Goal: Transaction & Acquisition: Purchase product/service

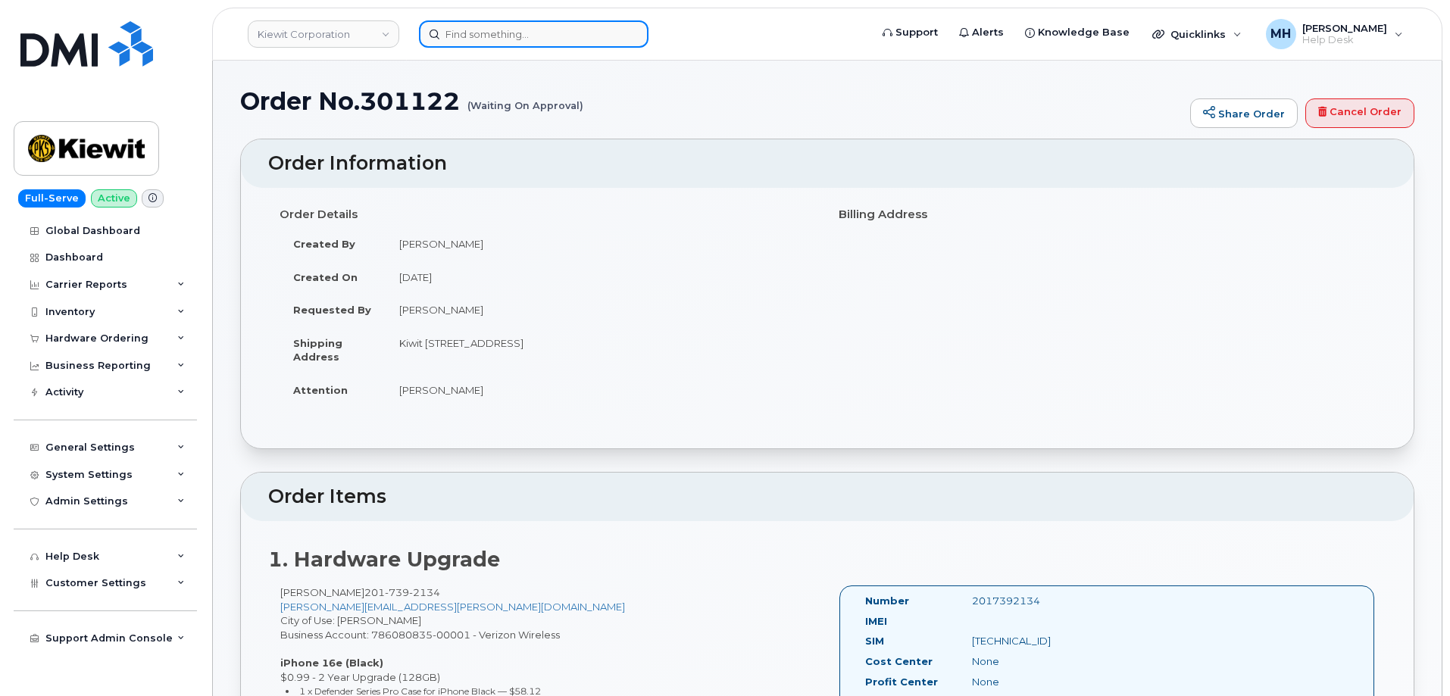
click at [449, 28] on input at bounding box center [533, 33] width 229 height 27
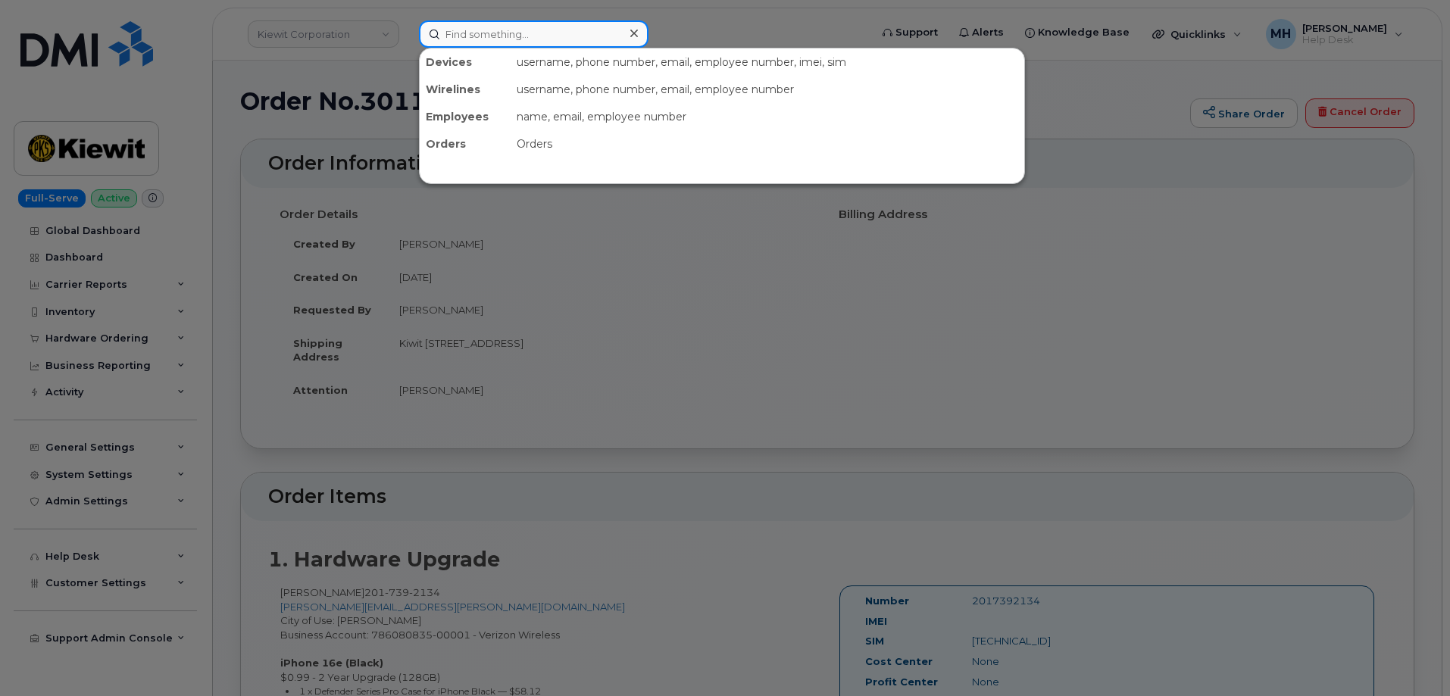
paste input "330-350-1747"
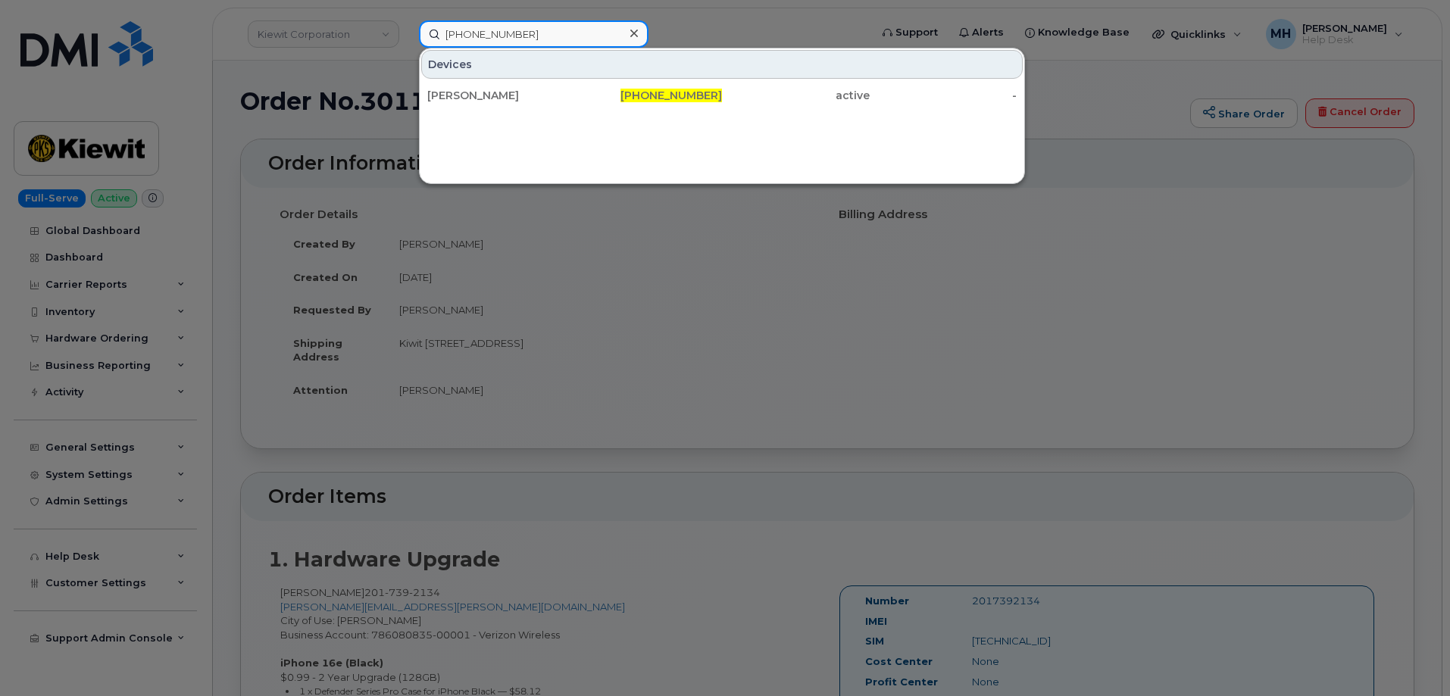
type input "330-350-1747"
click at [610, 73] on div "Devices" at bounding box center [721, 64] width 601 height 29
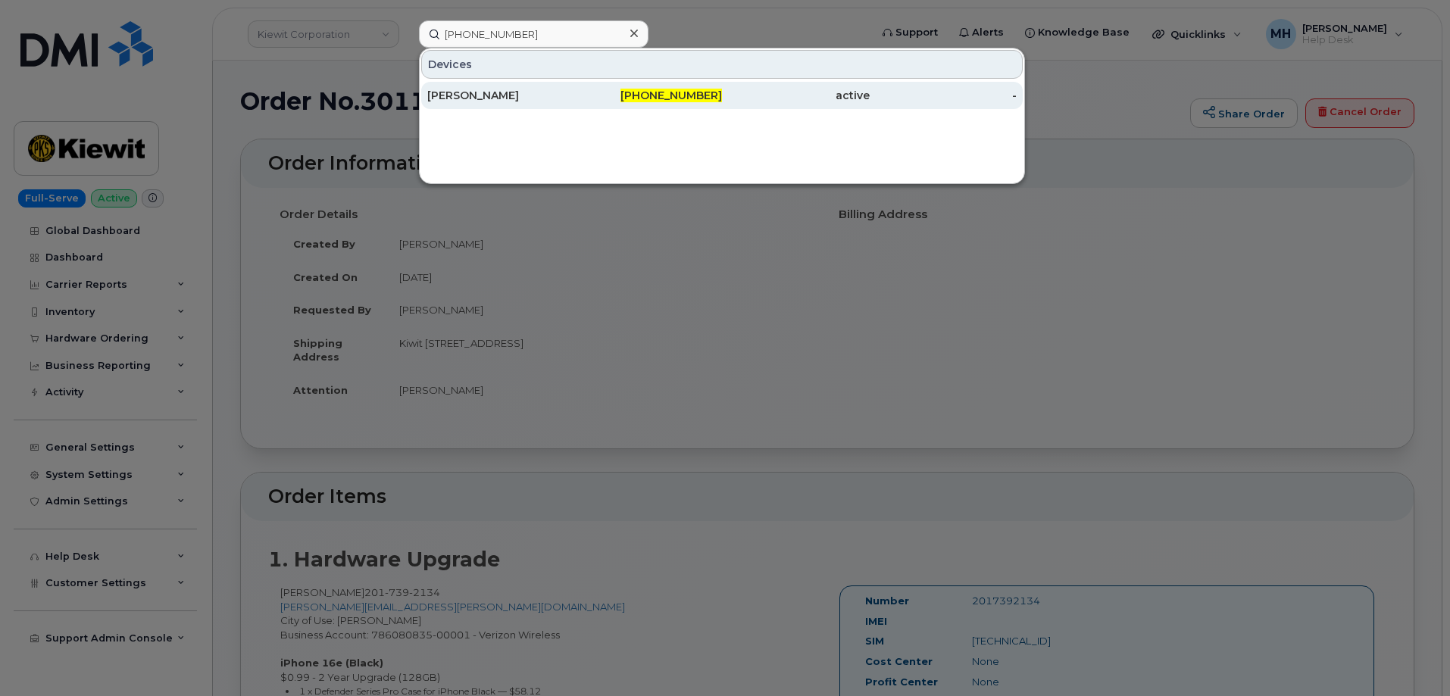
click at [601, 91] on div "330-350-1747" at bounding box center [649, 95] width 148 height 15
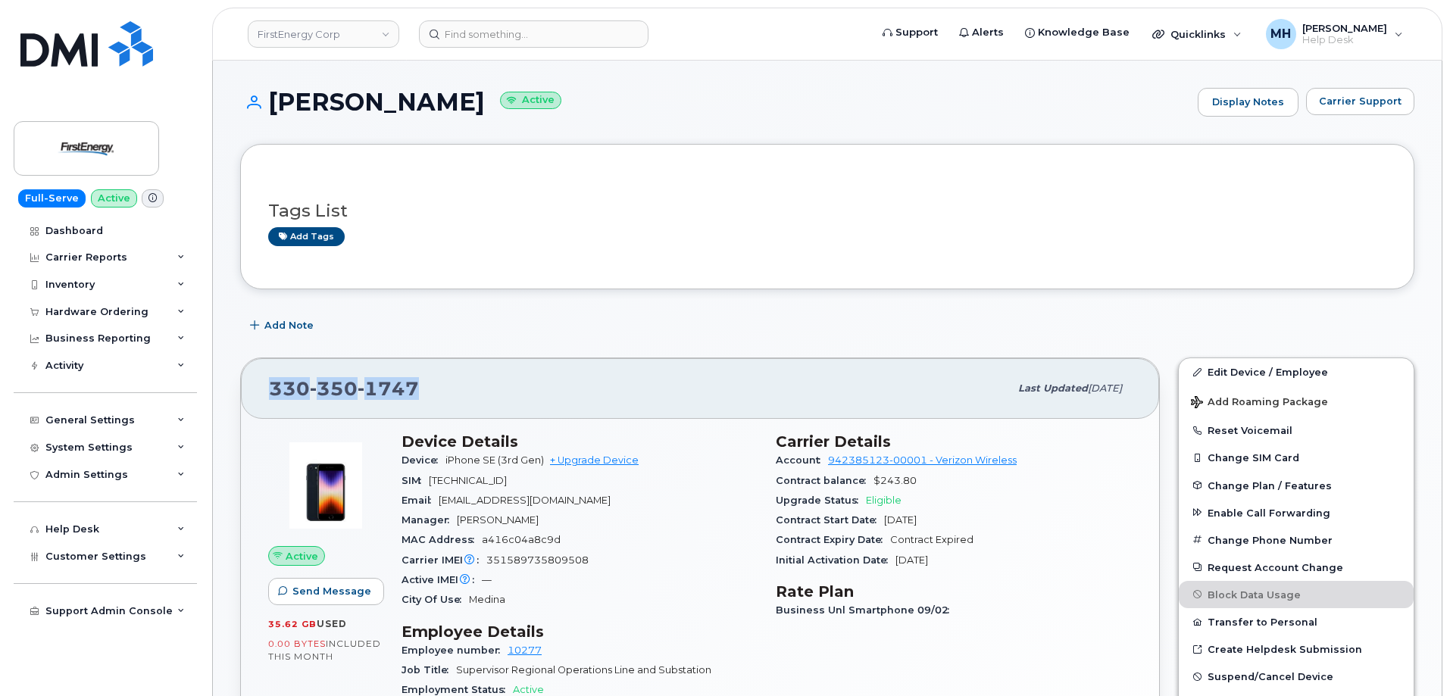
drag, startPoint x: 445, startPoint y: 385, endPoint x: 245, endPoint y: 384, distance: 200.0
click at [245, 384] on div "330 350 1747 Last updated Sep 12, 2025" at bounding box center [700, 388] width 918 height 61
copy span "330 350 1747"
click at [624, 463] on link "+ Upgrade Device" at bounding box center [594, 459] width 89 height 11
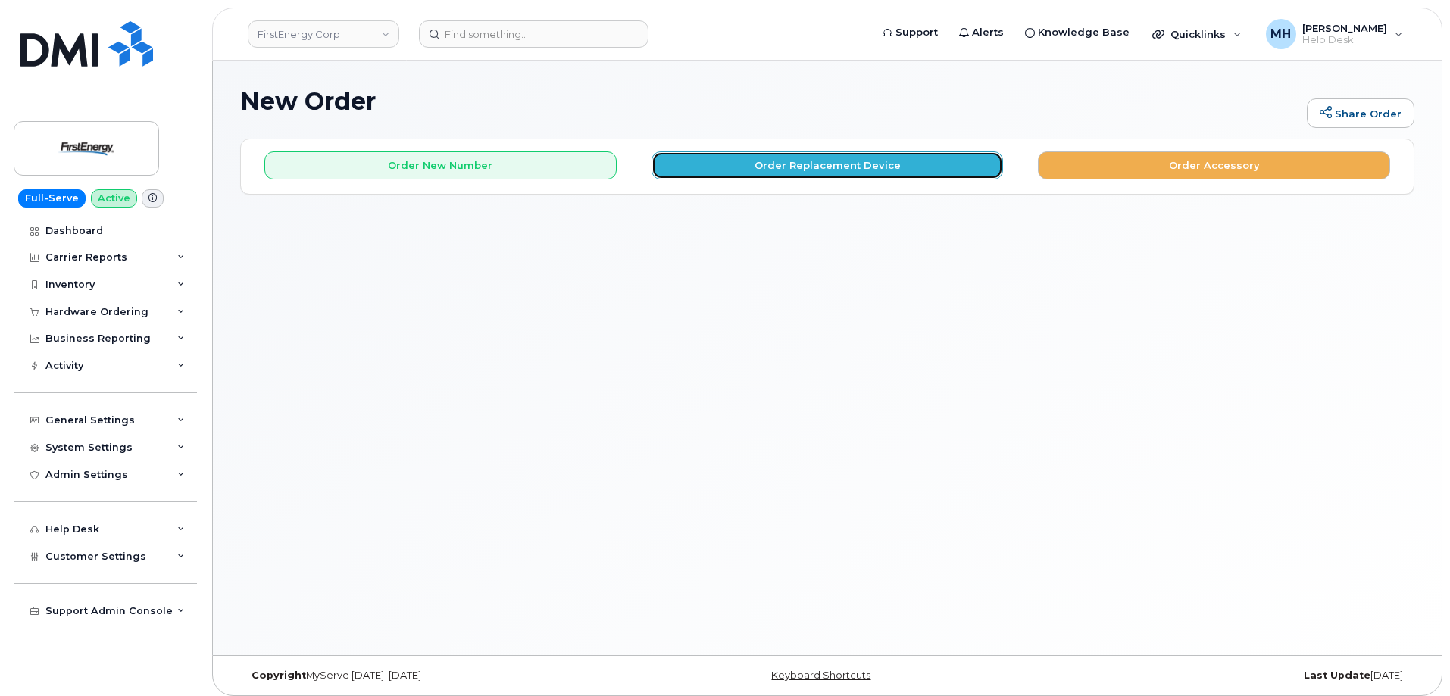
click at [756, 173] on button "Order Replacement Device" at bounding box center [827, 165] width 352 height 28
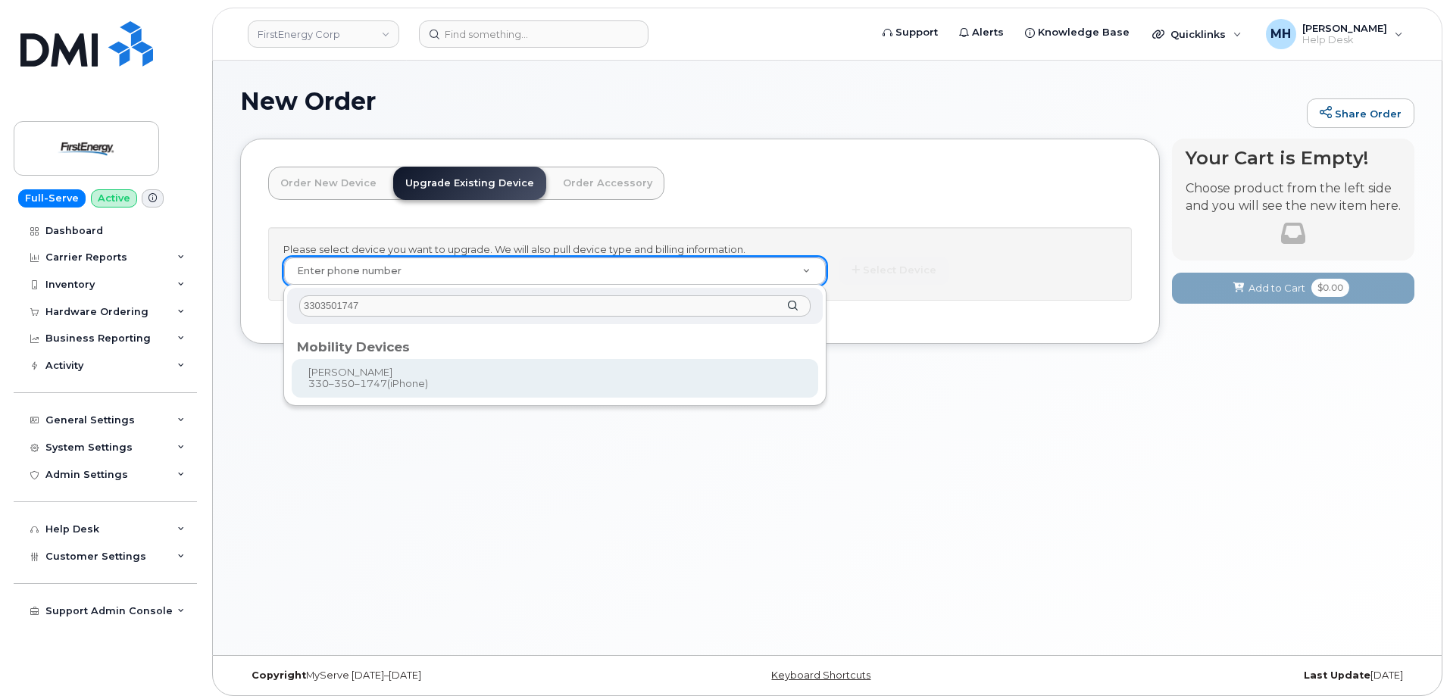
type input "3303501747"
type input "829855"
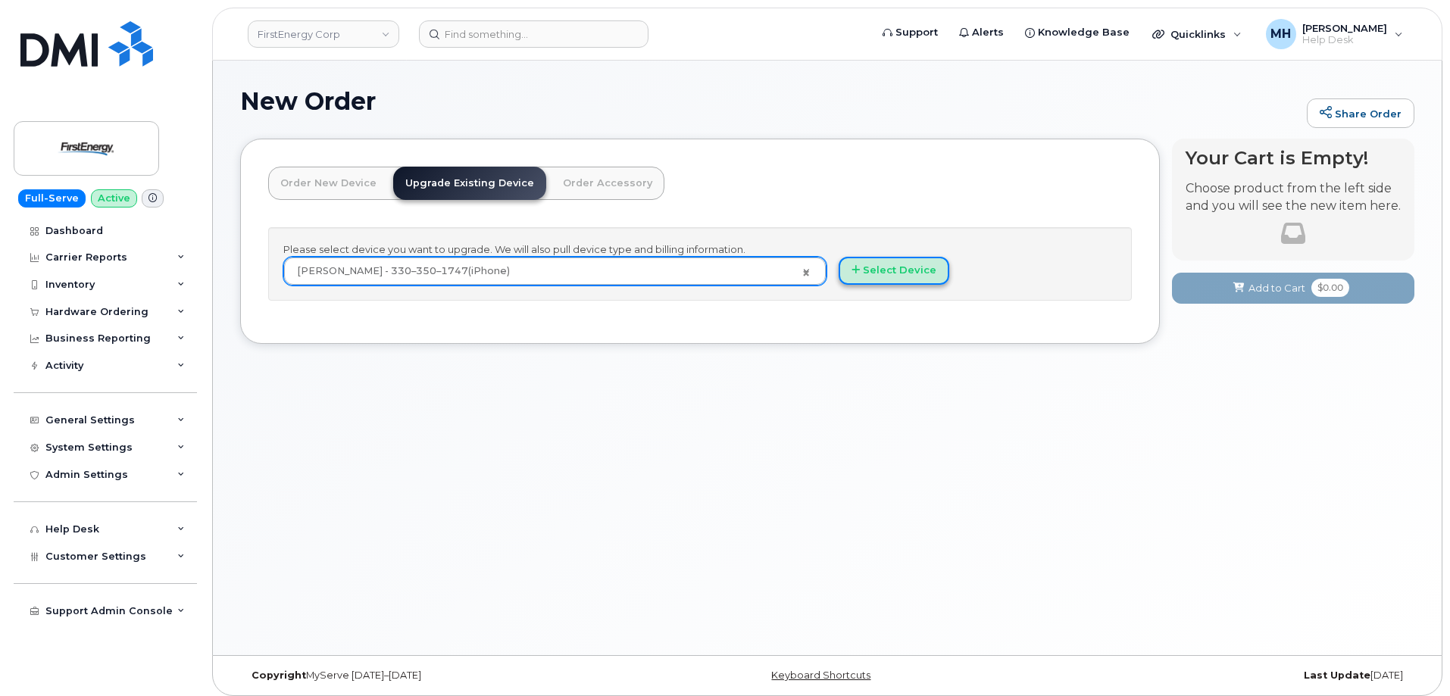
click at [901, 273] on button "Select Device" at bounding box center [893, 271] width 111 height 28
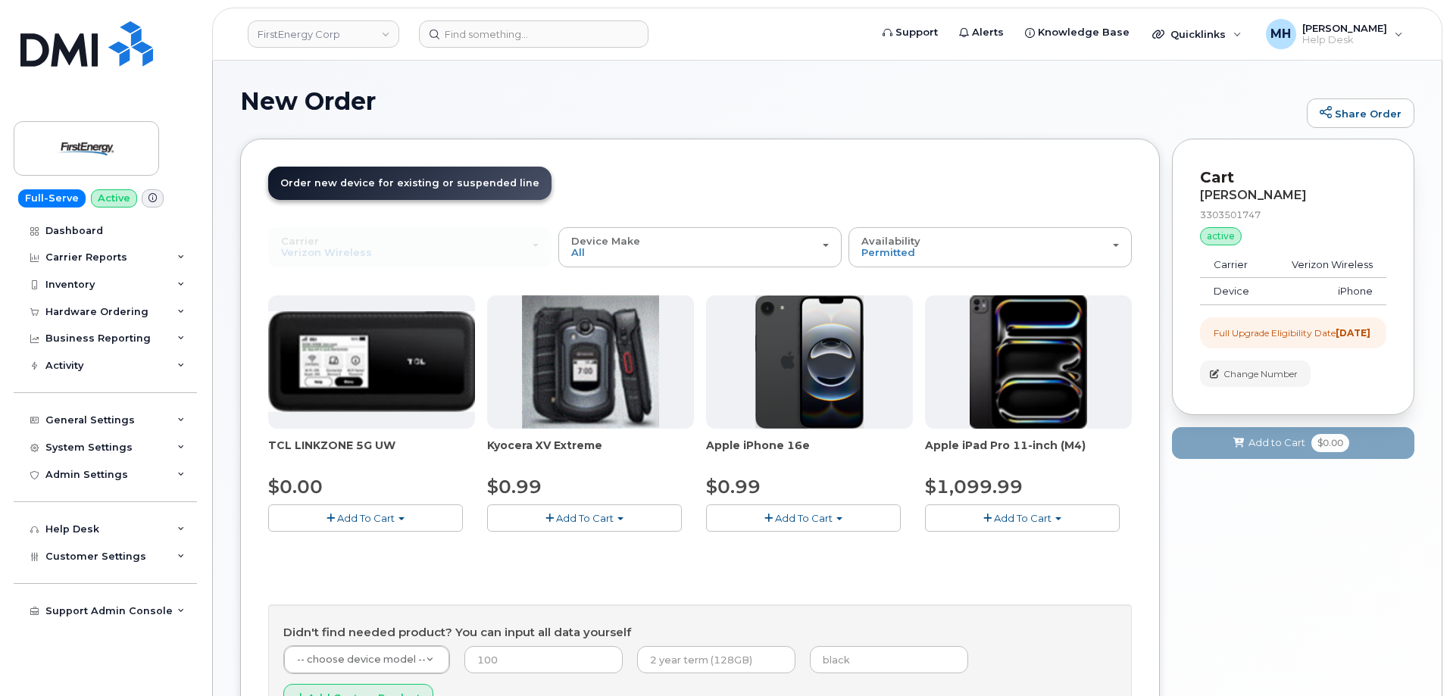
click at [851, 520] on button "Add To Cart" at bounding box center [803, 517] width 195 height 27
click at [829, 547] on link "$0.99 - 2 Year Upgrade" at bounding box center [783, 546] width 146 height 19
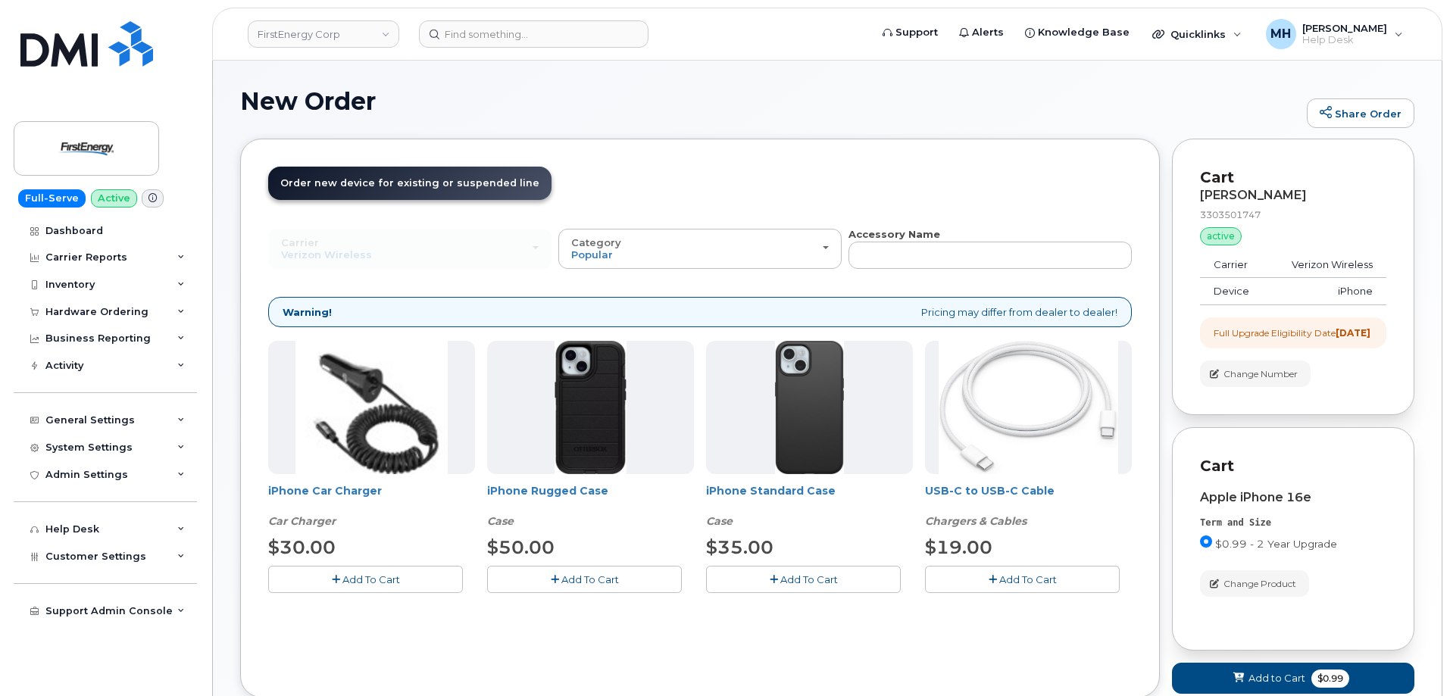
click at [397, 573] on span "Add To Cart" at bounding box center [371, 579] width 58 height 12
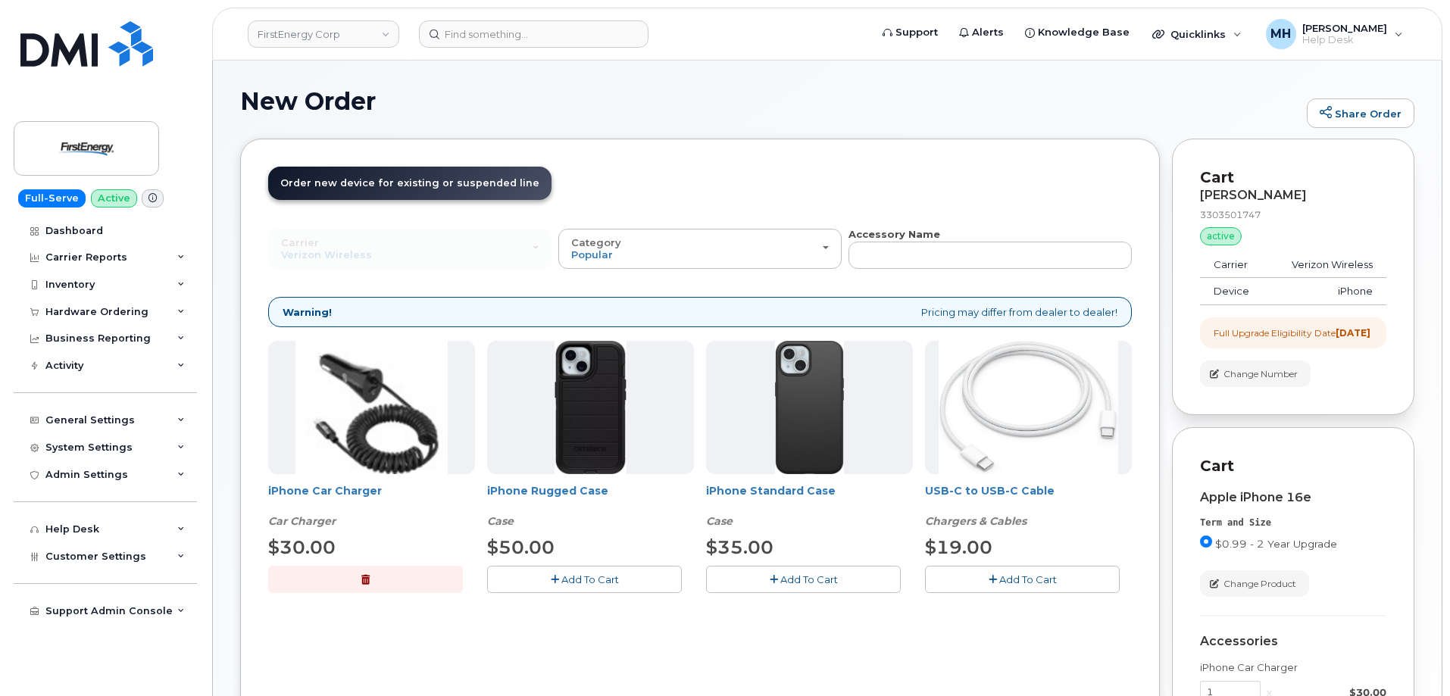
click at [623, 585] on button "Add To Cart" at bounding box center [584, 579] width 195 height 27
click at [989, 585] on button "Add To Cart" at bounding box center [1022, 579] width 195 height 27
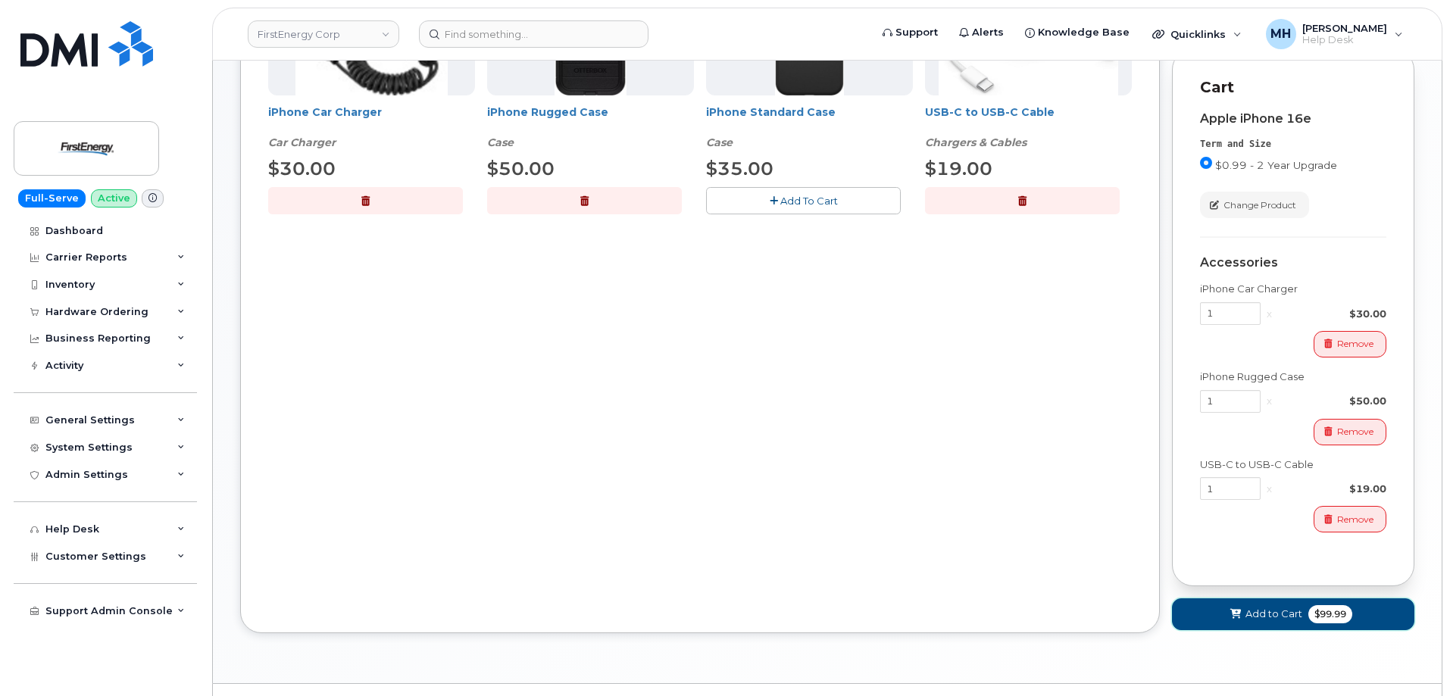
click at [1251, 621] on span "Add to Cart" at bounding box center [1273, 614] width 57 height 14
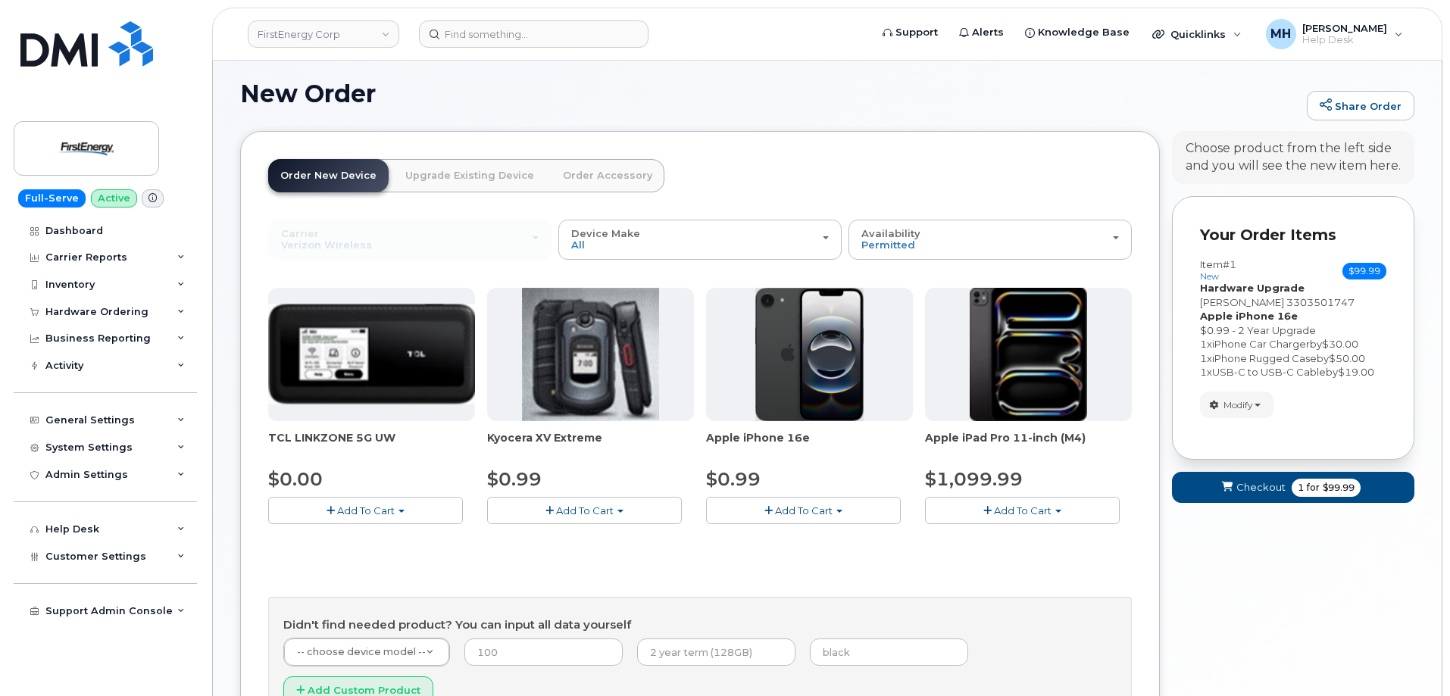
scroll to position [145, 0]
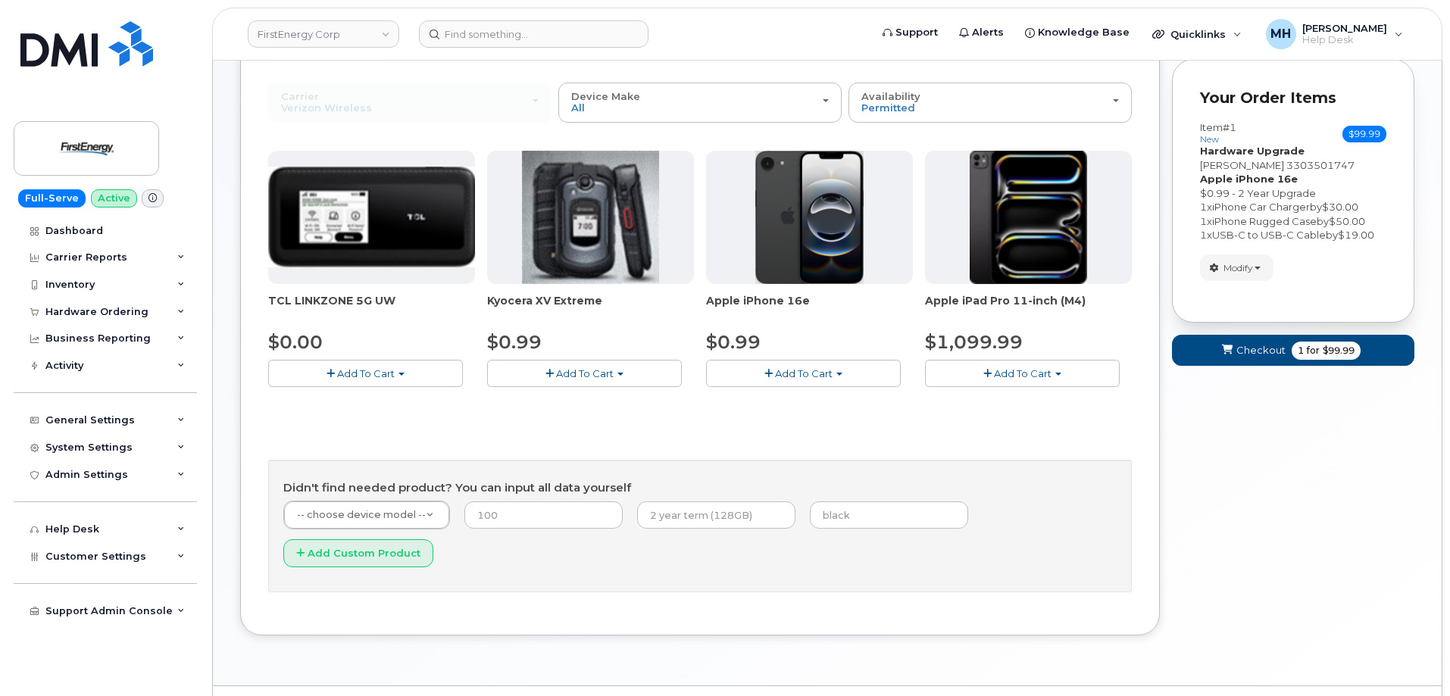
click at [1316, 367] on form "Your Order Items Item #1 new $99.99 Accessories Only SIM Only Activation New Ac…" at bounding box center [1293, 219] width 242 height 321
click at [1317, 356] on span "for" at bounding box center [1312, 351] width 19 height 14
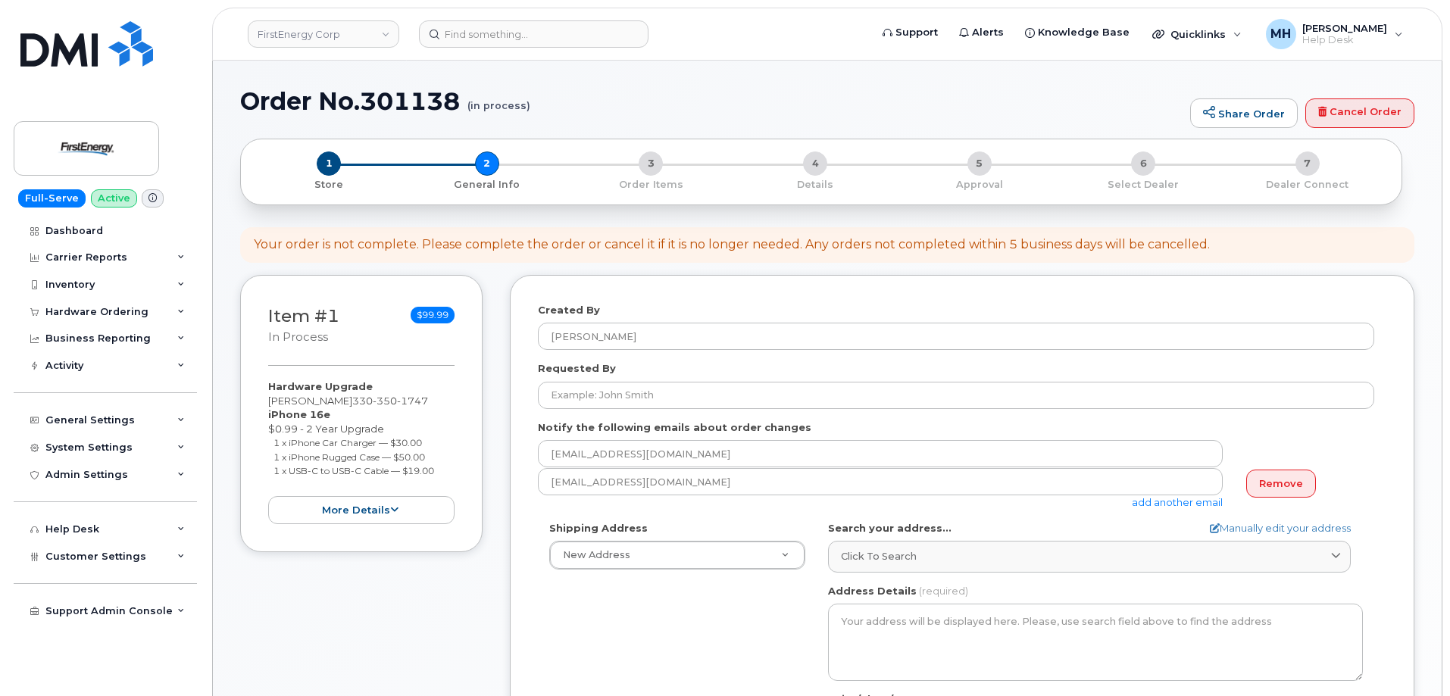
select select
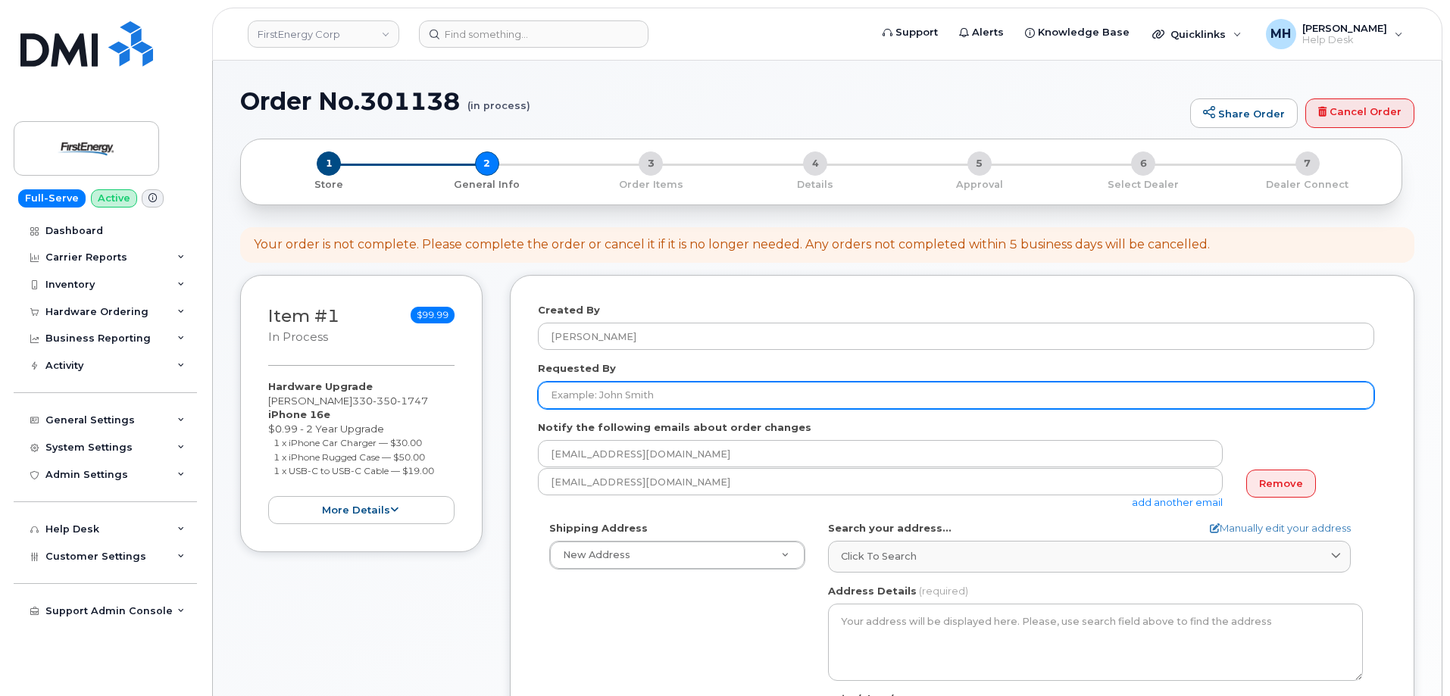
drag, startPoint x: 676, startPoint y: 405, endPoint x: 633, endPoint y: 404, distance: 42.4
click at [676, 405] on input "Requested By" at bounding box center [956, 395] width 836 height 27
paste input "Samantha A Moorman"
type input "Samantha A Moorman"
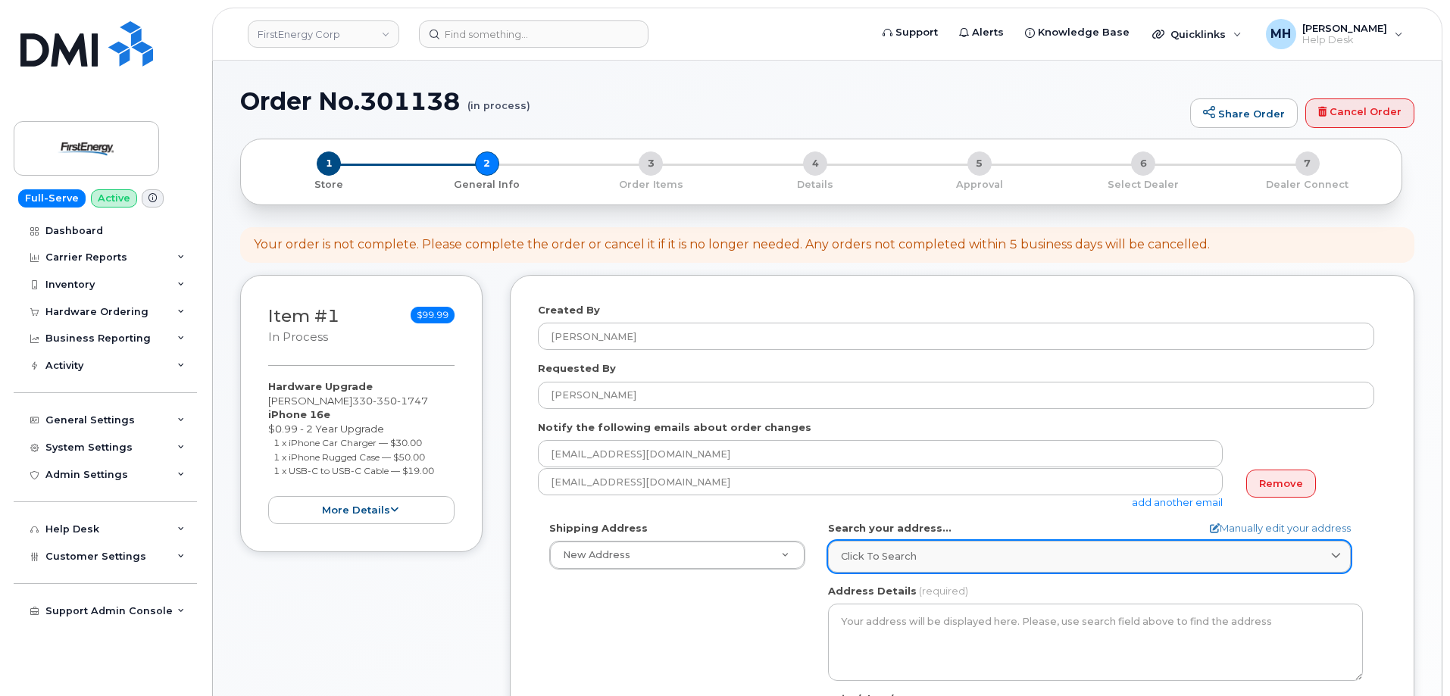
click at [966, 557] on div "Click to search" at bounding box center [1089, 556] width 497 height 14
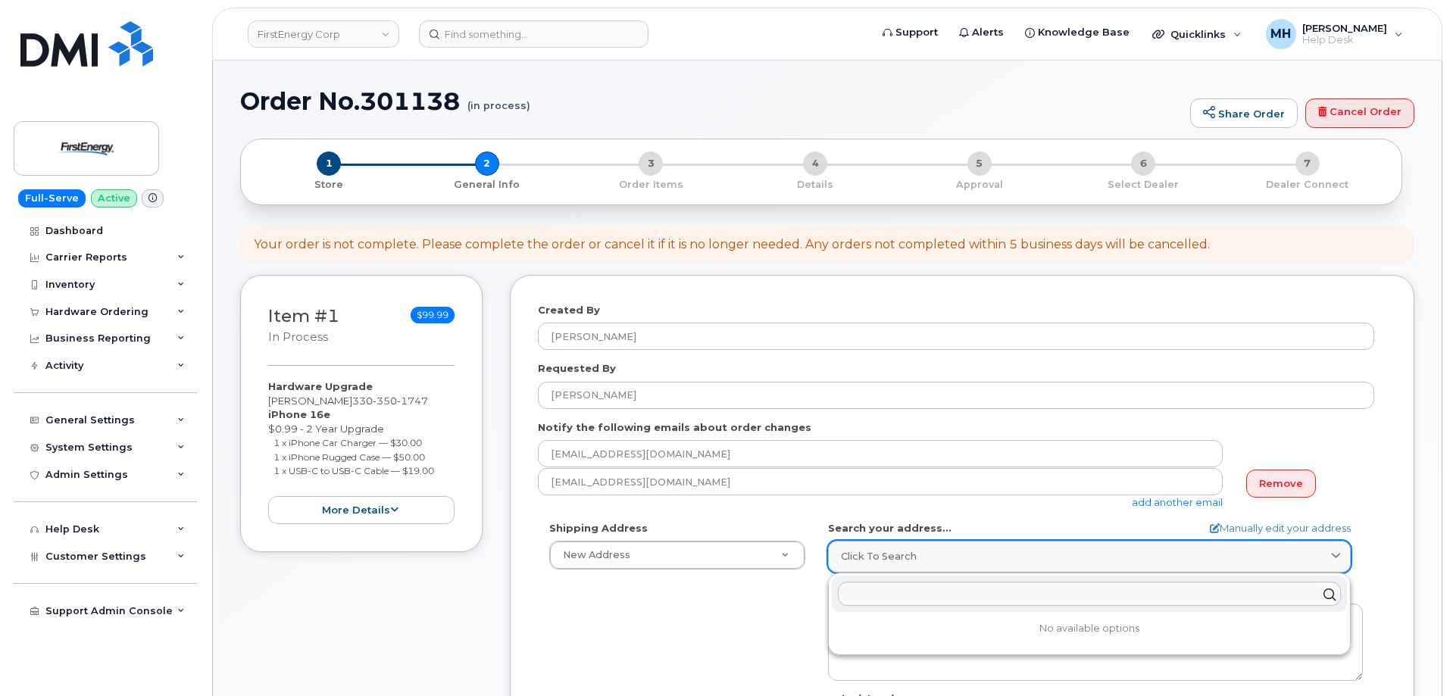
paste input "543 Lake Road medina, OH 44256"
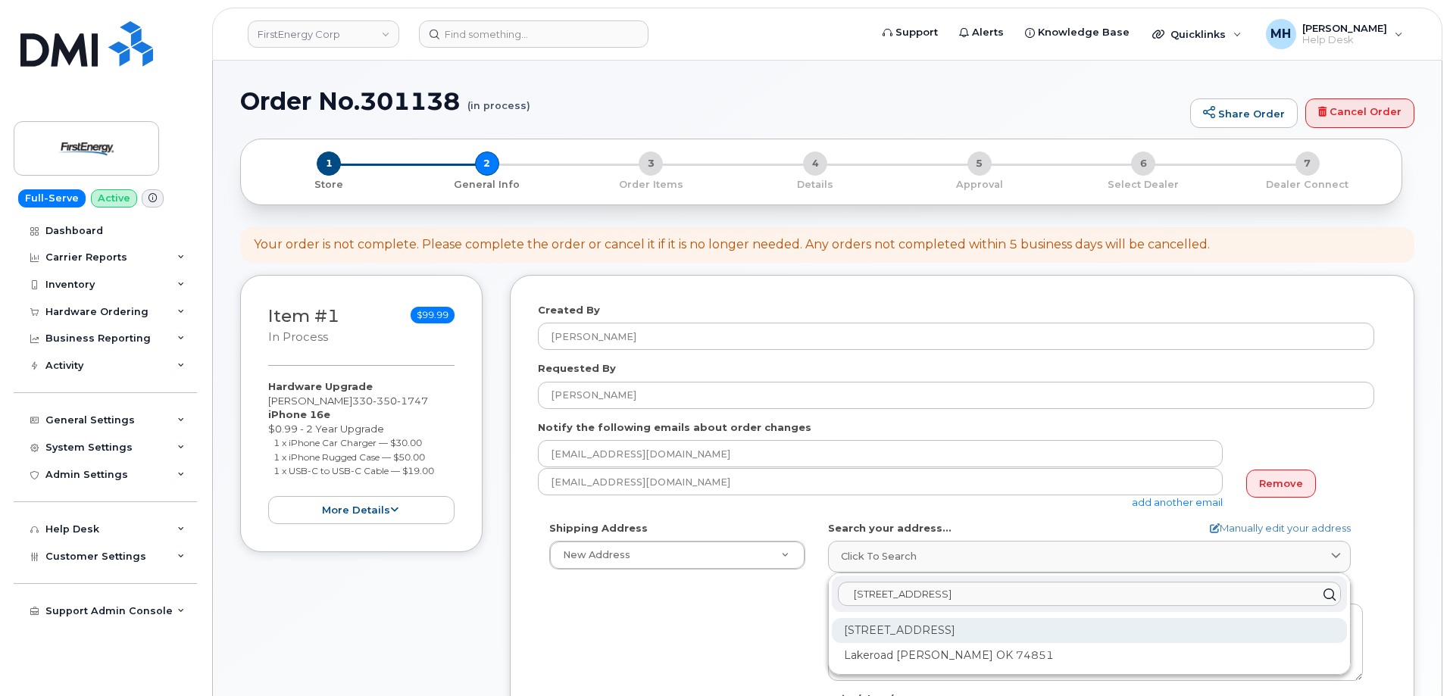
type input "543 Lake Road medina, OH 44256"
click at [942, 626] on div "543 Lake Rd Medina OH 44256-2454" at bounding box center [1089, 630] width 515 height 25
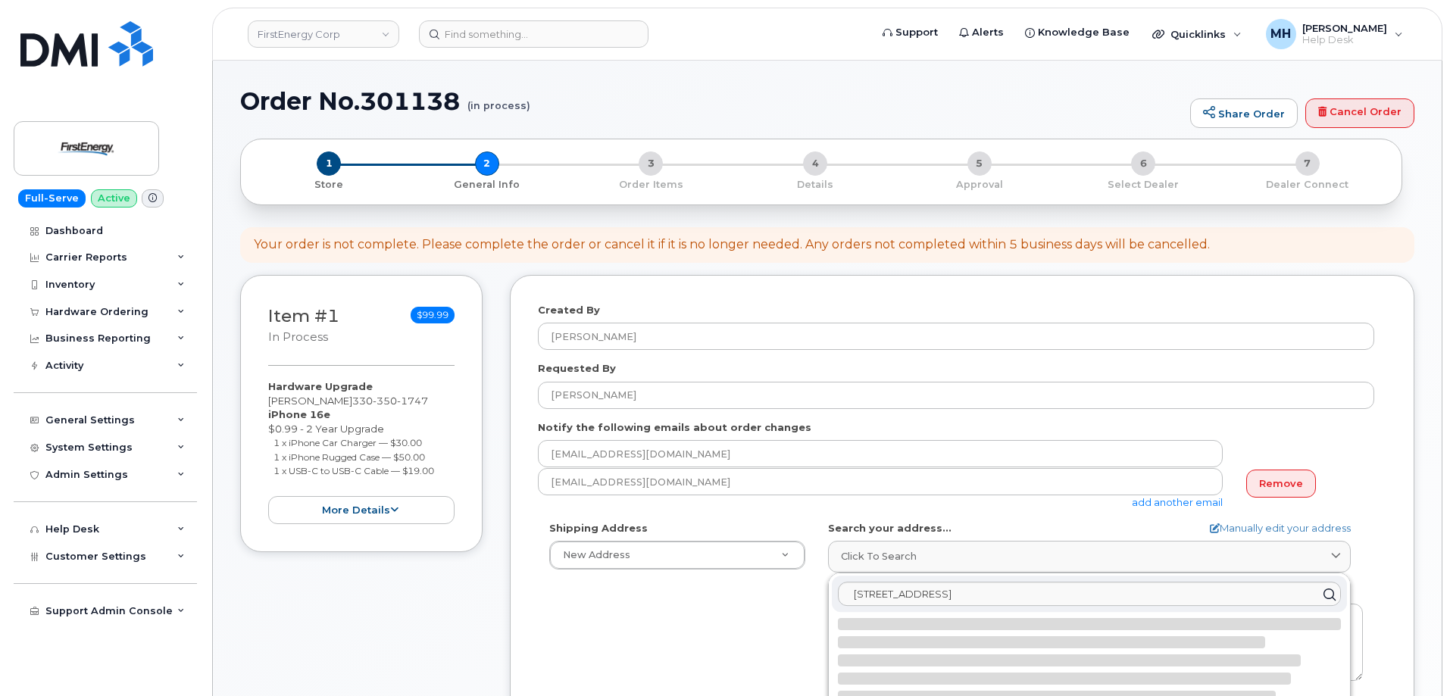
select select
type textarea "543 Lake Rd MEDINA OH 44256-2454 UNITED STATES"
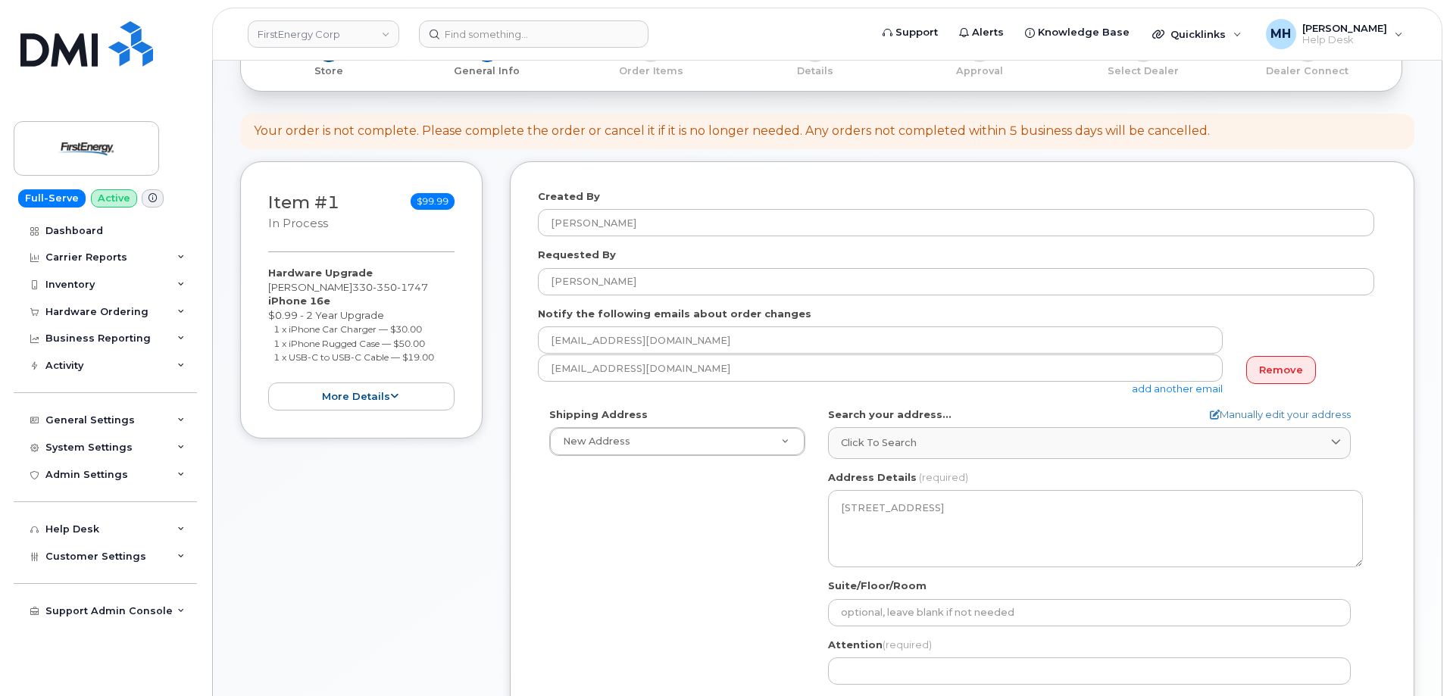
scroll to position [227, 0]
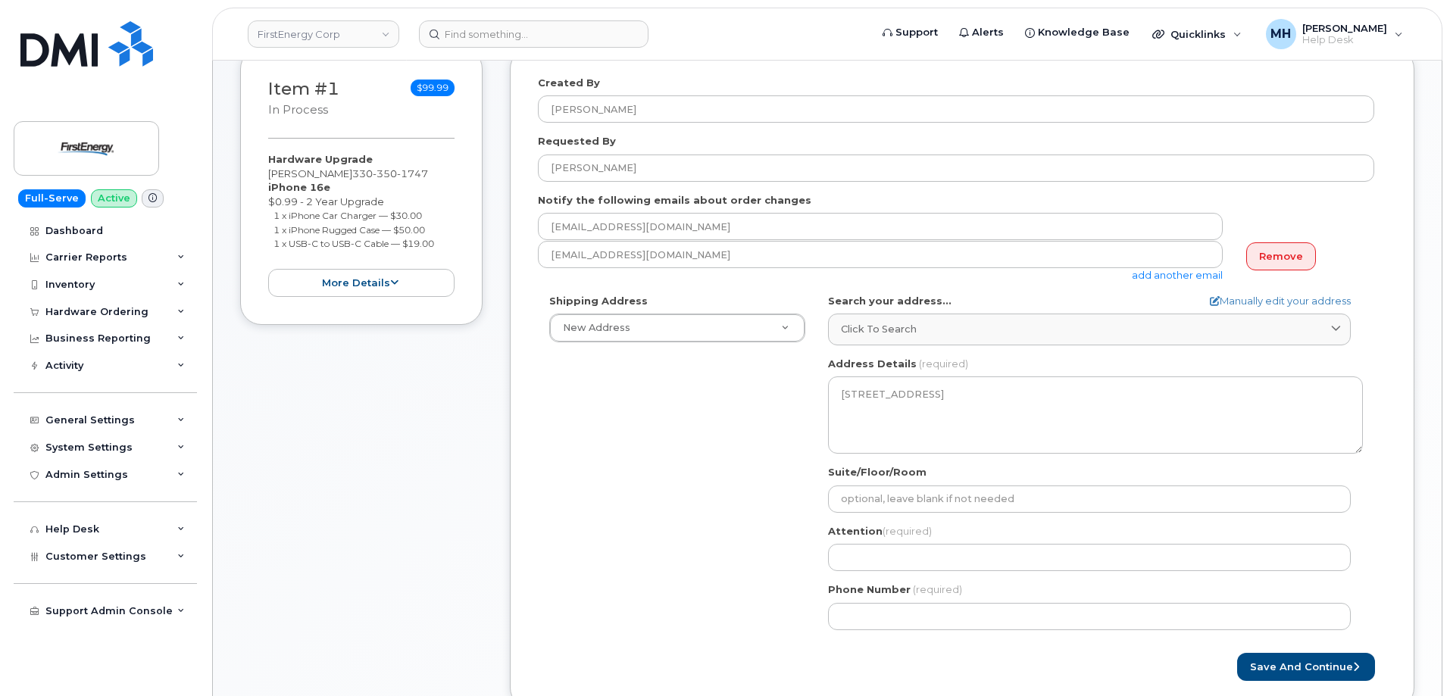
drag, startPoint x: 347, startPoint y: 173, endPoint x: 270, endPoint y: 169, distance: 77.3
click at [270, 169] on div "Hardware Upgrade BRIAN A ABERTH 330 350 1747 iPhone 16e $0.99 - 2 Year Upgrade …" at bounding box center [361, 224] width 186 height 145
copy div "[PERSON_NAME]"
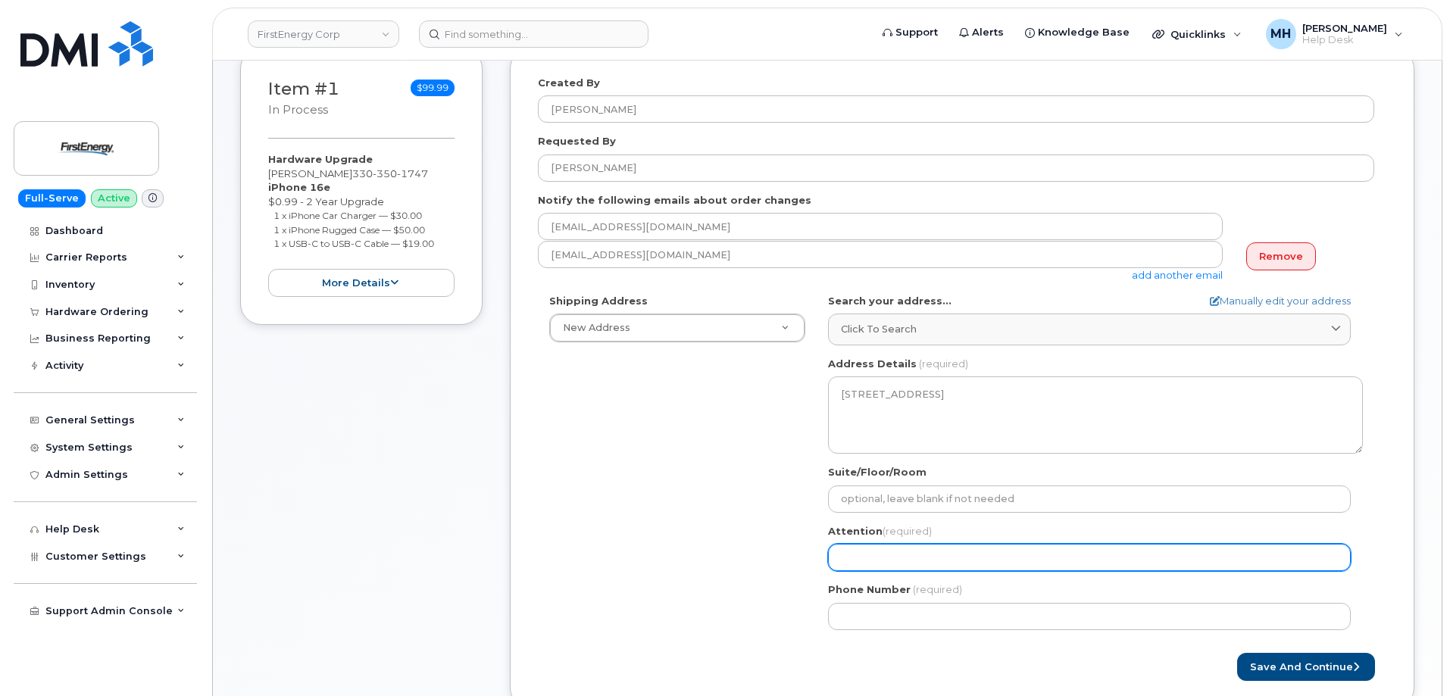
click at [930, 566] on input "Attention (required)" at bounding box center [1089, 557] width 523 height 27
paste input "[PERSON_NAME]"
select select
type input "[PERSON_NAME]"
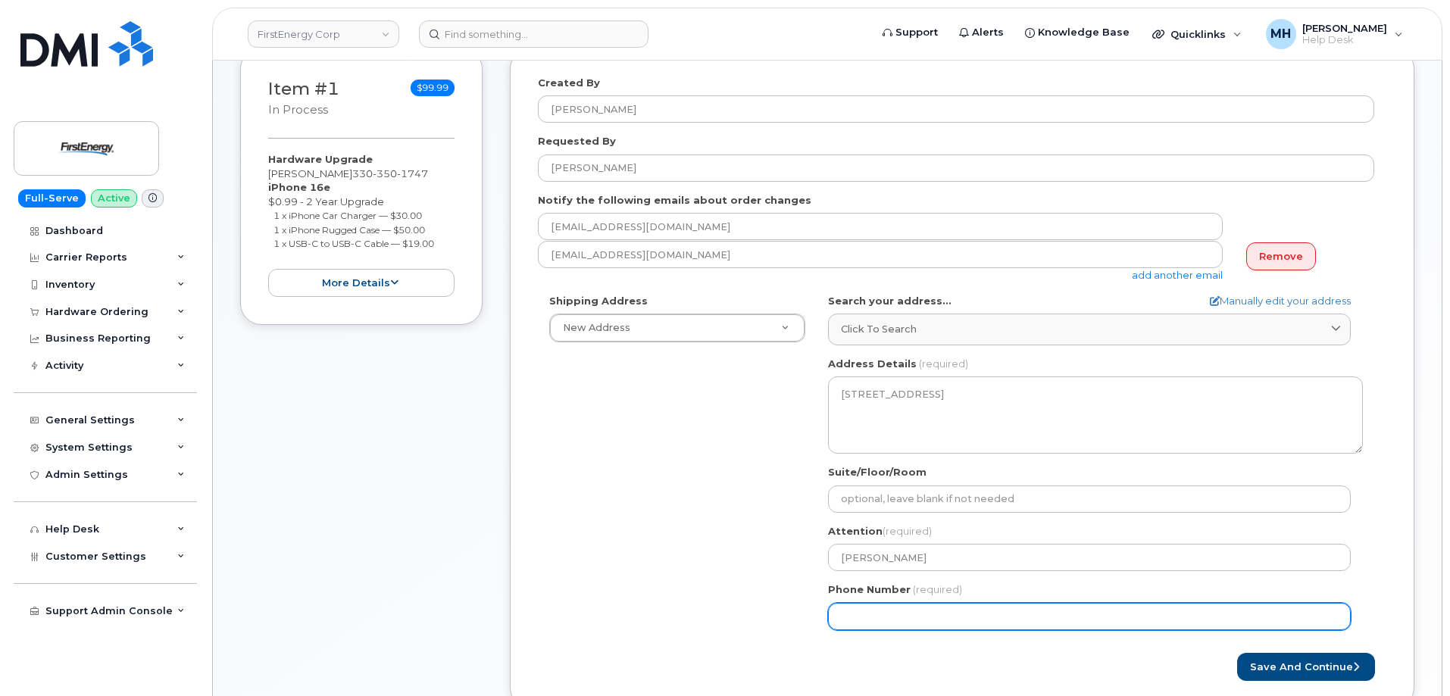
click at [915, 614] on input "Phone Number" at bounding box center [1089, 616] width 523 height 27
paste input "3303046379"
click at [892, 613] on input "Phone Number" at bounding box center [1089, 616] width 523 height 27
select select
type input "3303046379"
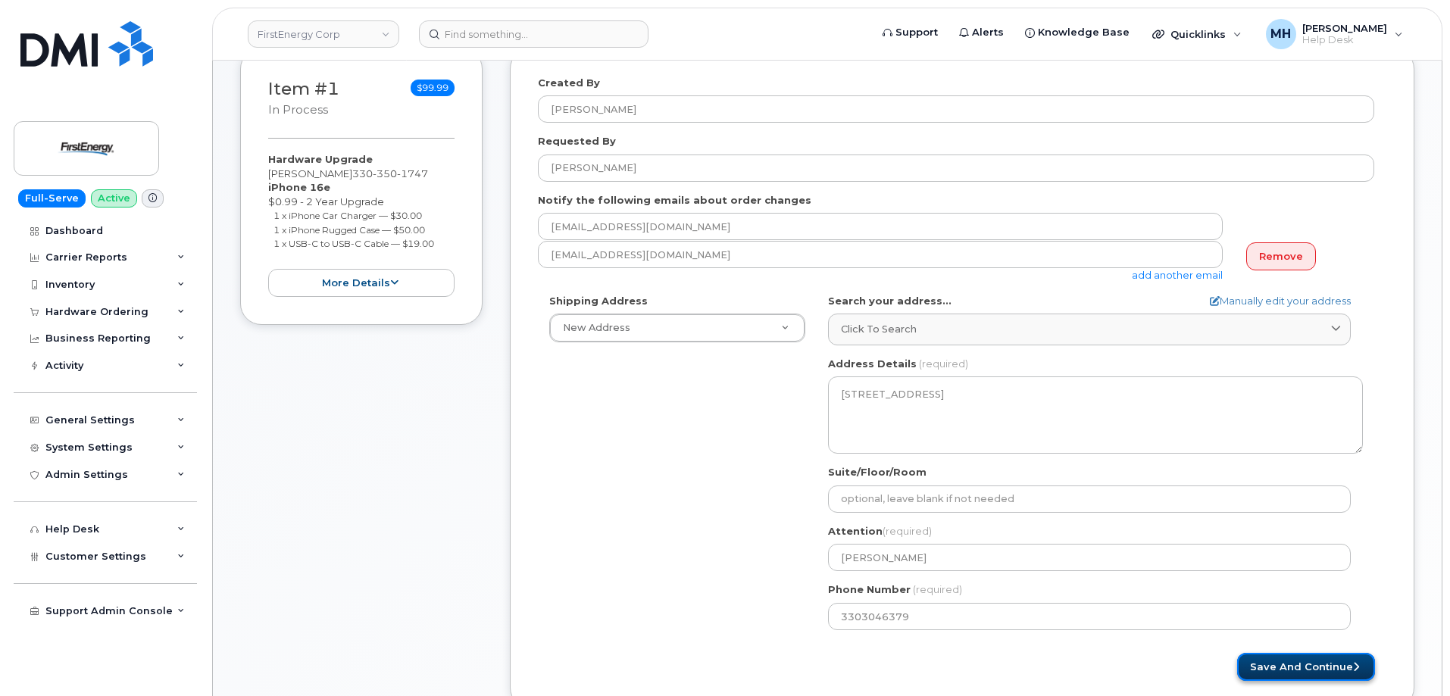
click at [1291, 670] on button "Save and Continue" at bounding box center [1306, 667] width 138 height 28
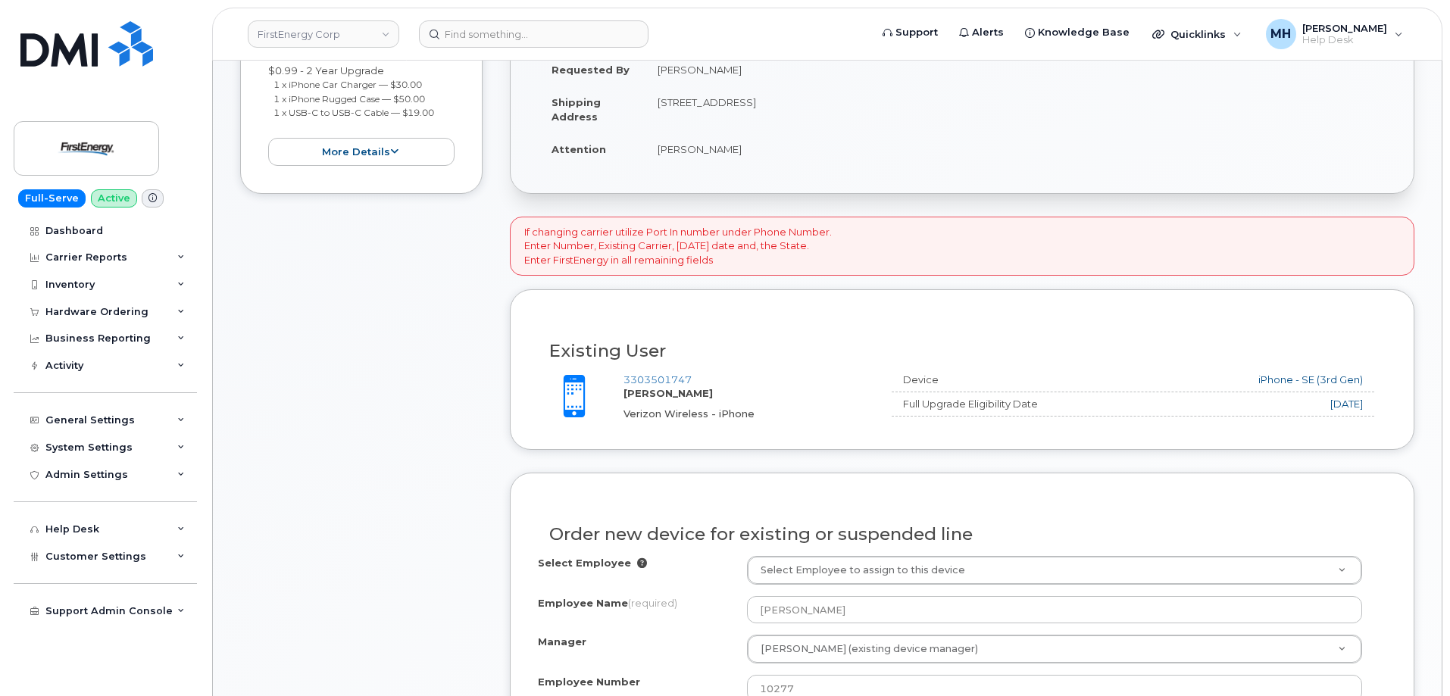
scroll to position [530, 0]
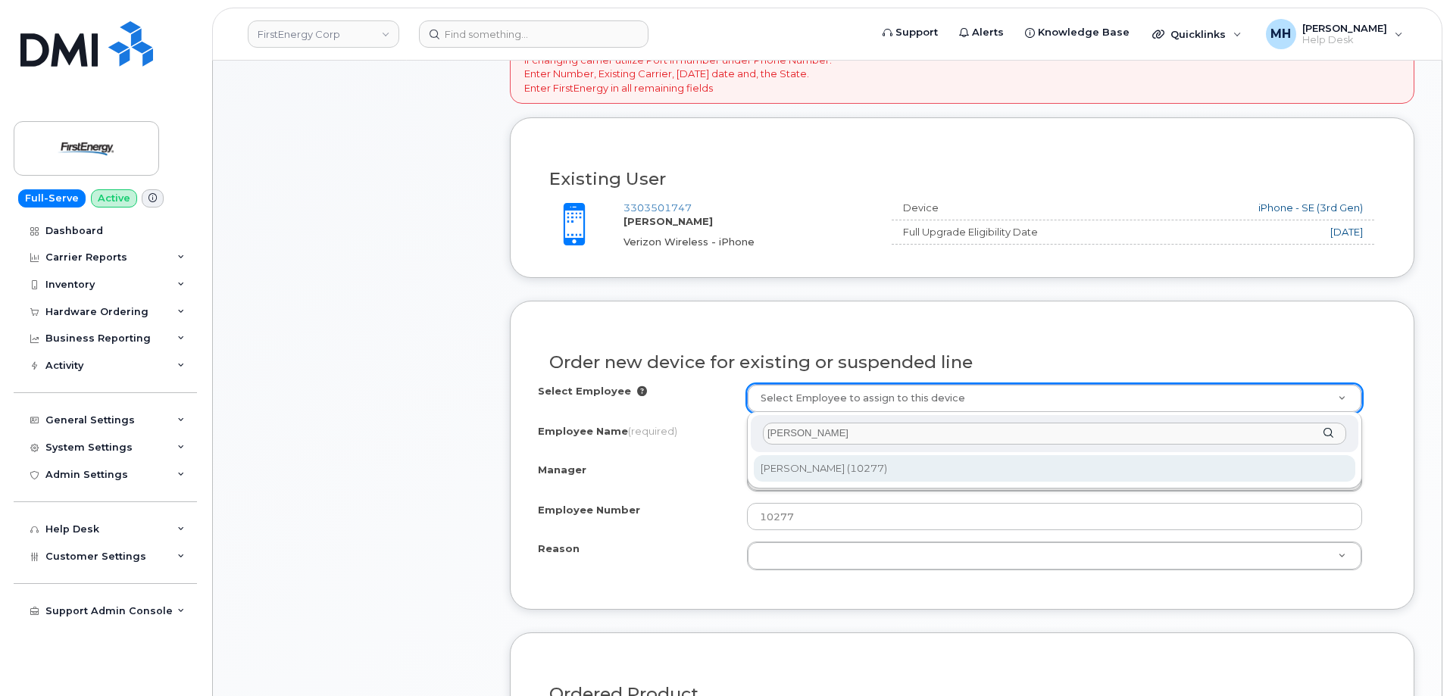
type input "[PERSON_NAME]"
type input "2084890"
type input "[PERSON_NAME]"
select select "2067824"
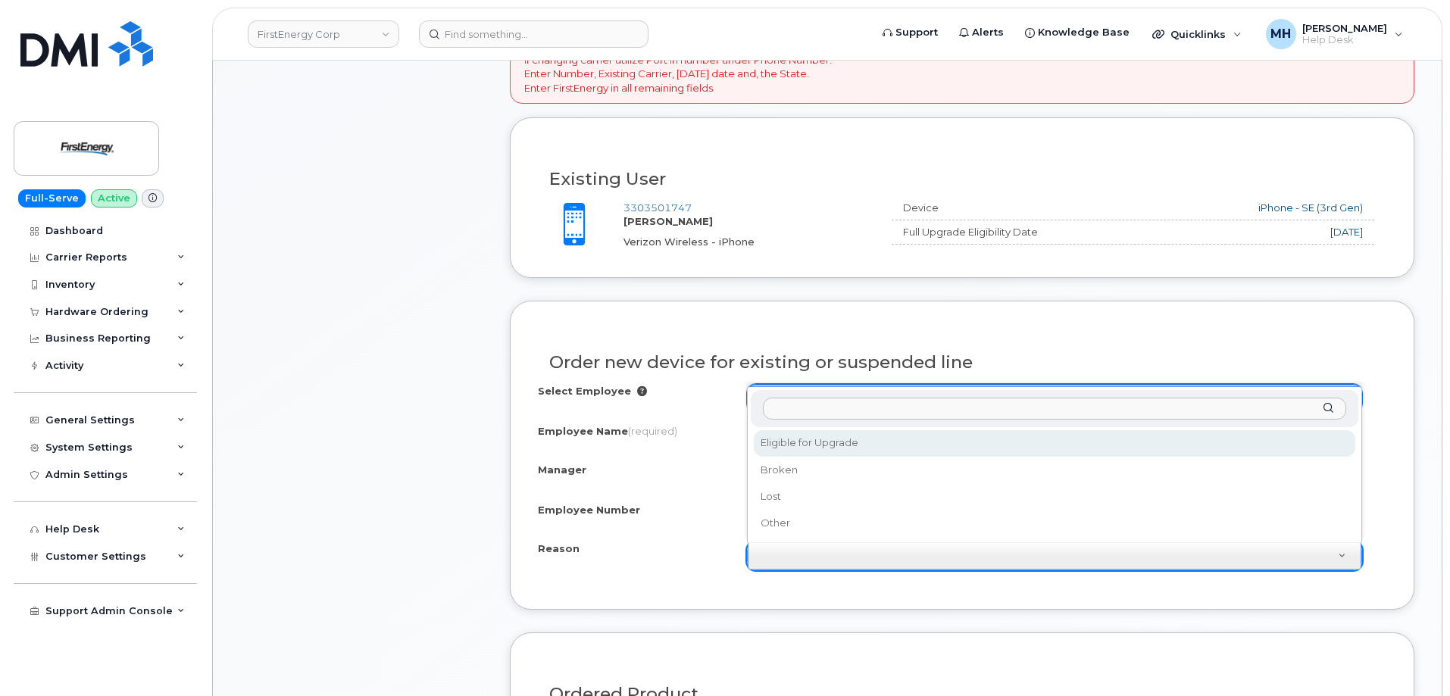
select select "eligible_for_upgrade"
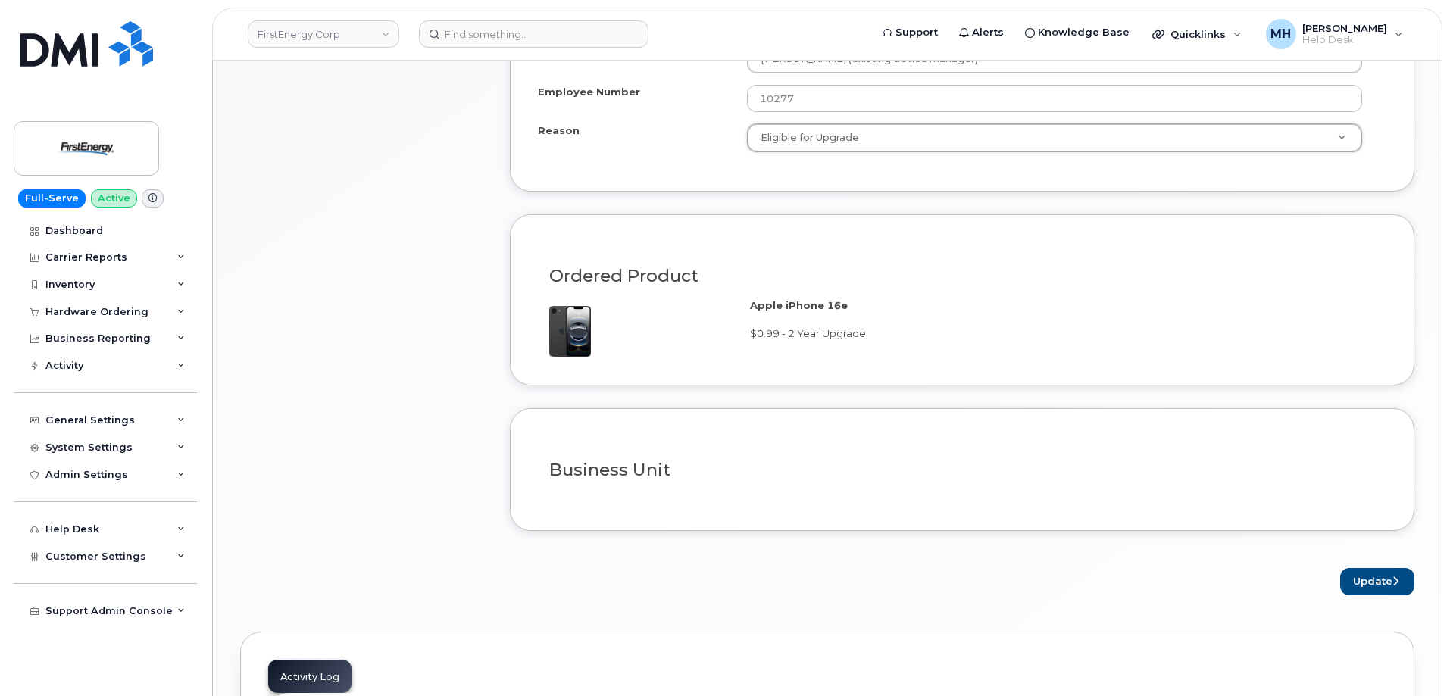
scroll to position [1136, 0]
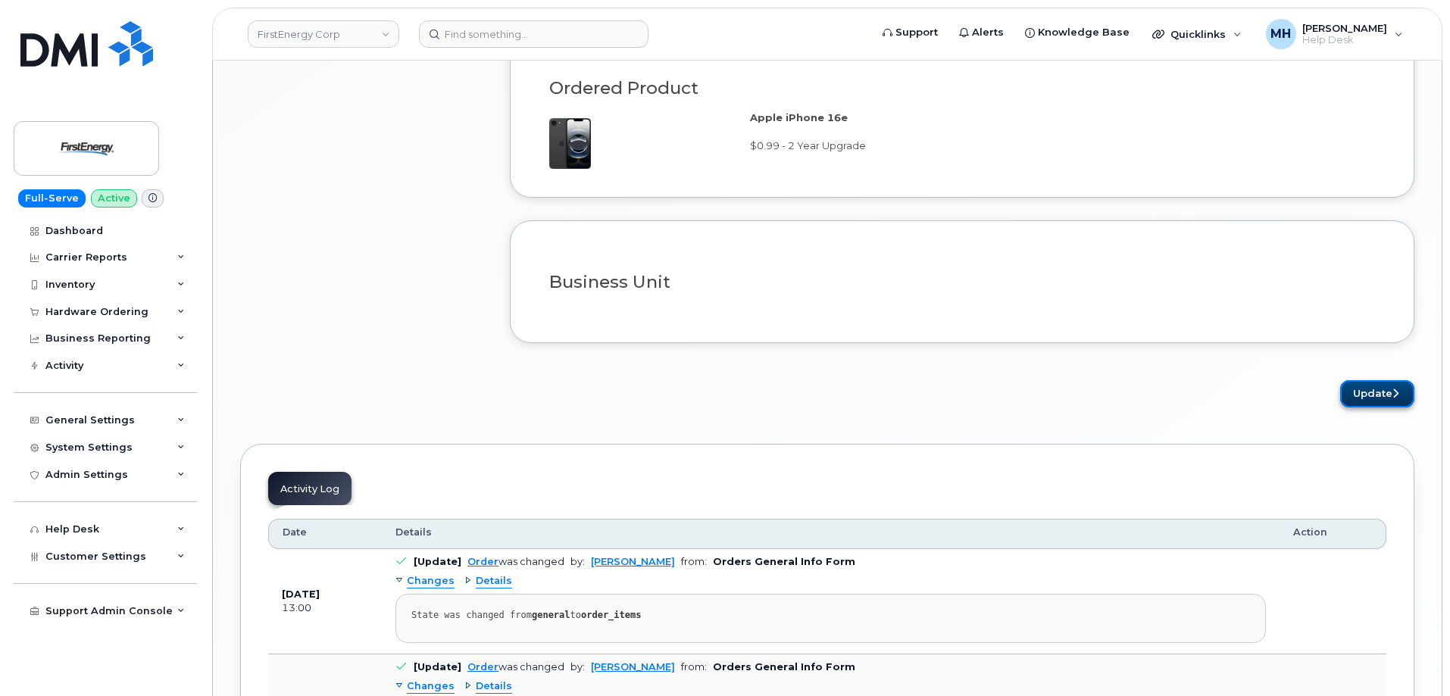
click at [1361, 388] on button "Update" at bounding box center [1377, 394] width 74 height 28
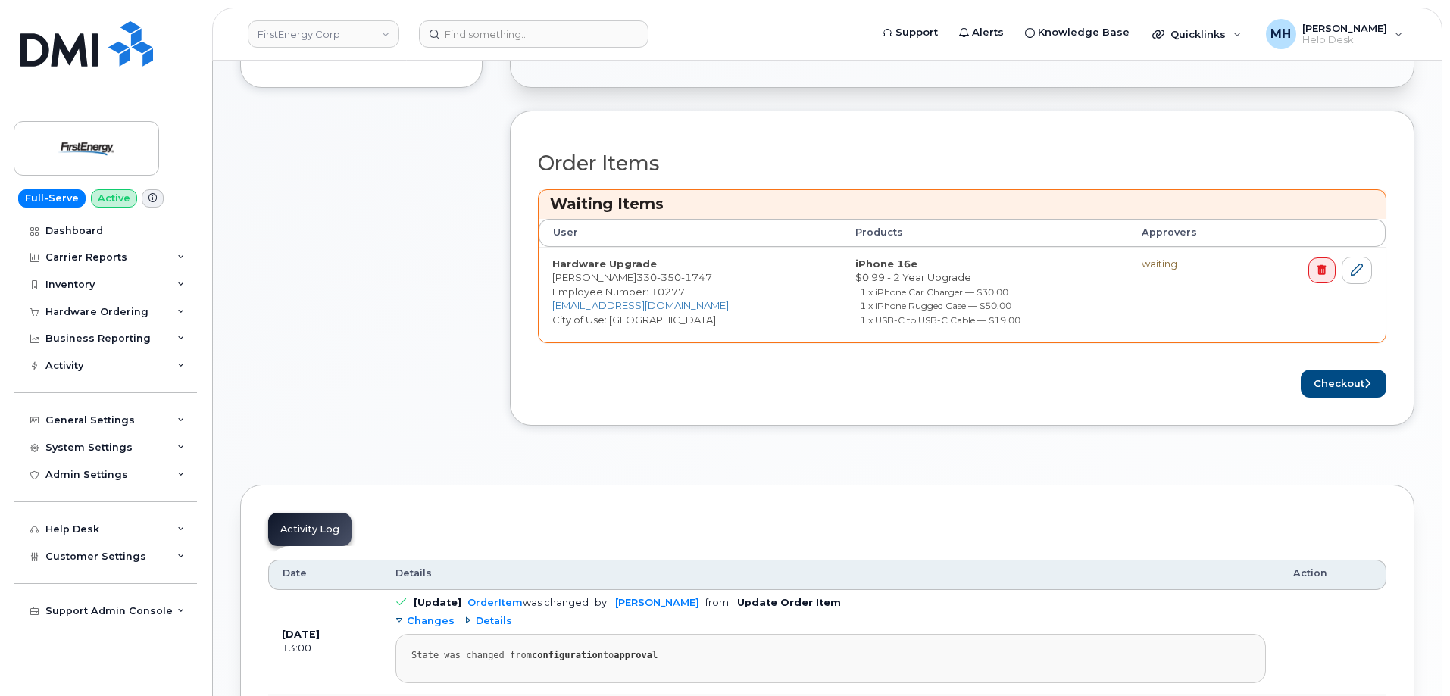
scroll to position [530, 0]
click at [1334, 395] on button "Checkout" at bounding box center [1343, 383] width 86 height 28
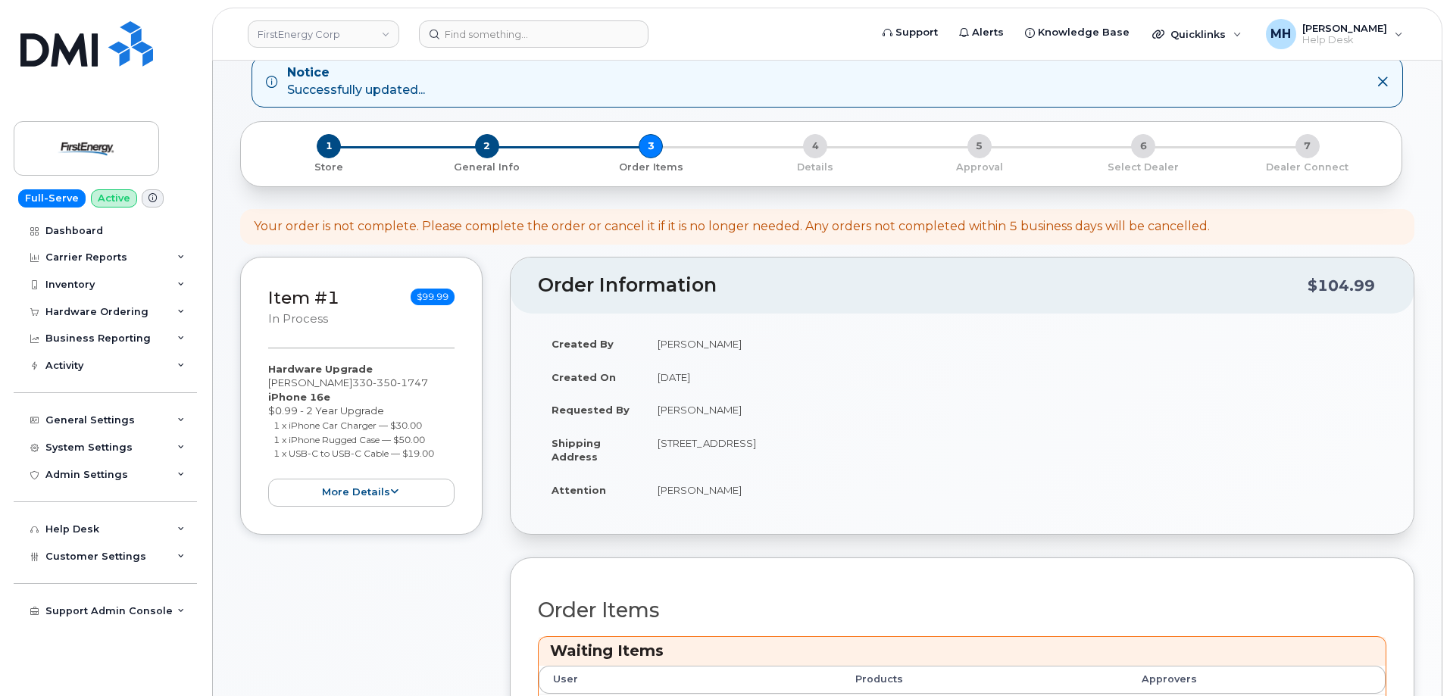
scroll to position [0, 0]
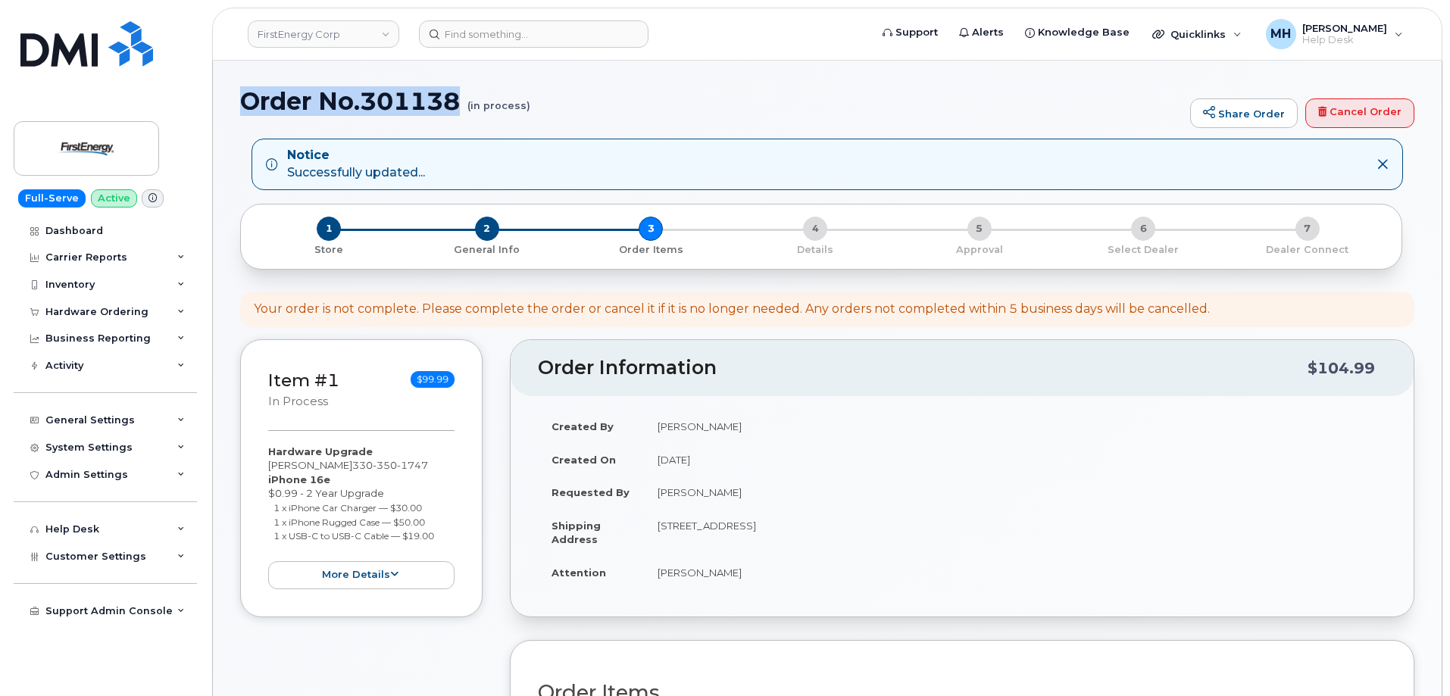
drag, startPoint x: 383, startPoint y: 106, endPoint x: 248, endPoint y: 106, distance: 135.6
click at [248, 106] on h1 "Order No.301138 (in process)" at bounding box center [711, 101] width 942 height 27
copy h1 "Order No.301138"
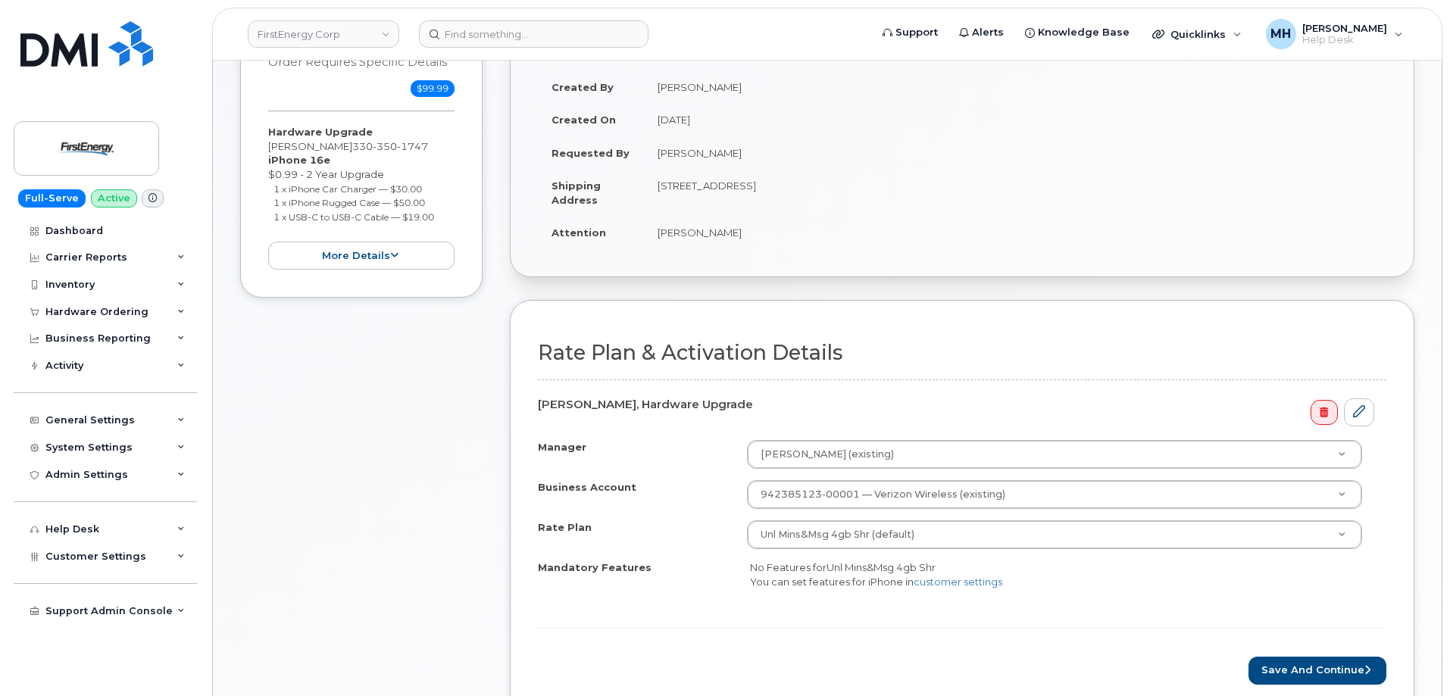
scroll to position [303, 0]
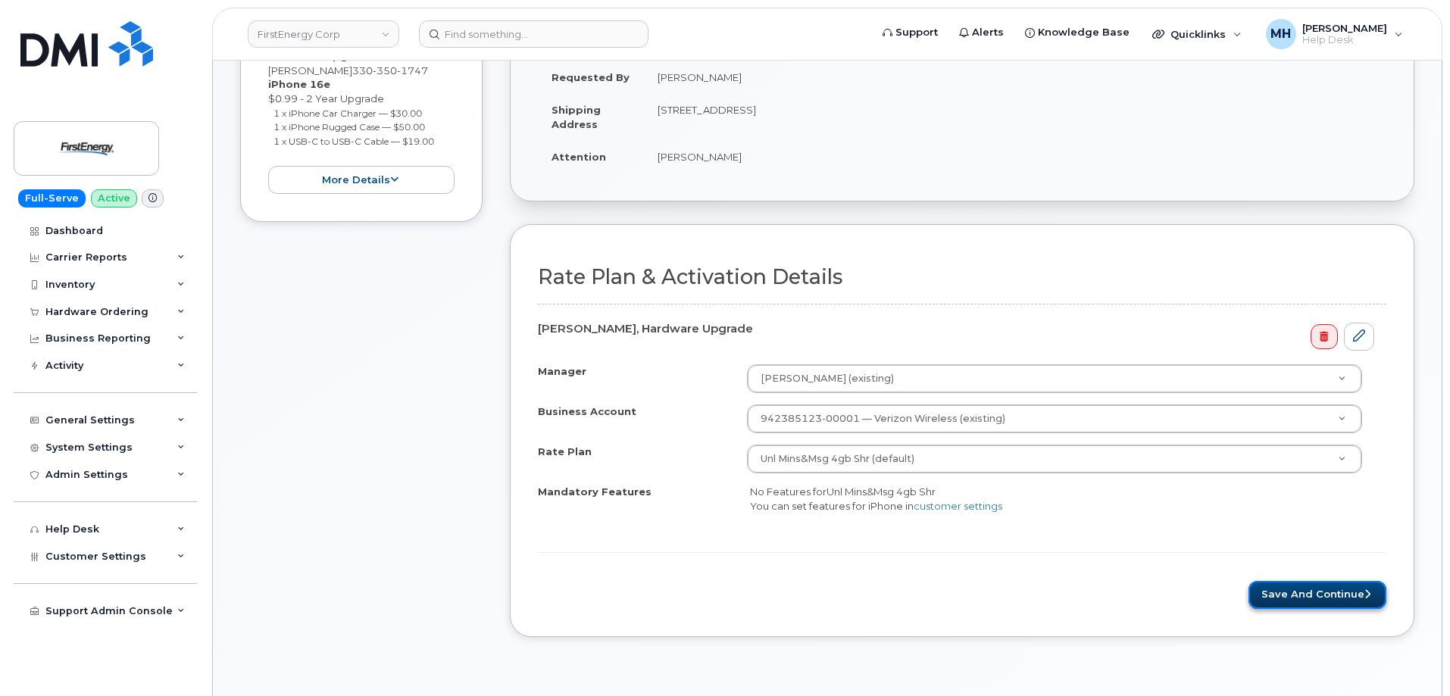
click at [1282, 585] on button "Save and Continue" at bounding box center [1317, 595] width 138 height 28
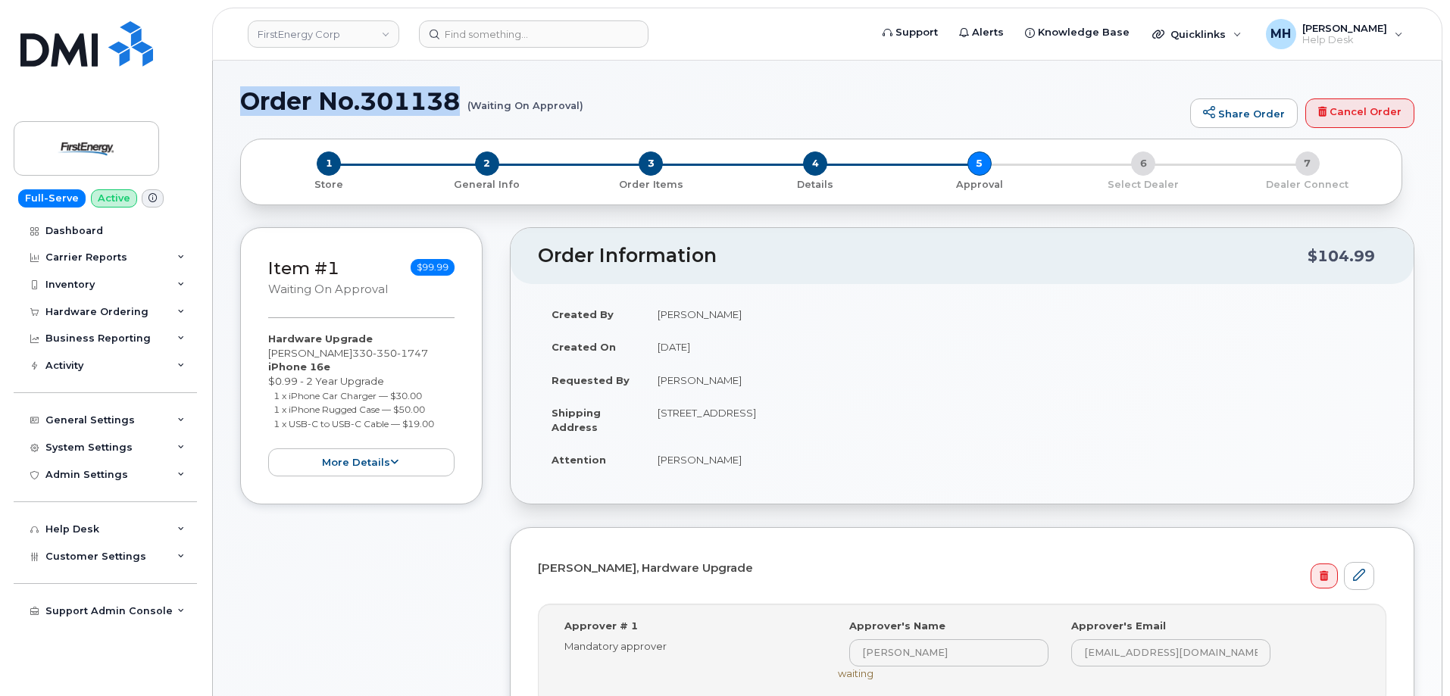
drag, startPoint x: 590, startPoint y: 105, endPoint x: 240, endPoint y: 103, distance: 349.9
click at [240, 103] on h1 "Order No.301138 (Waiting On Approval)" at bounding box center [711, 101] width 942 height 27
drag, startPoint x: 238, startPoint y: 95, endPoint x: 581, endPoint y: 106, distance: 343.3
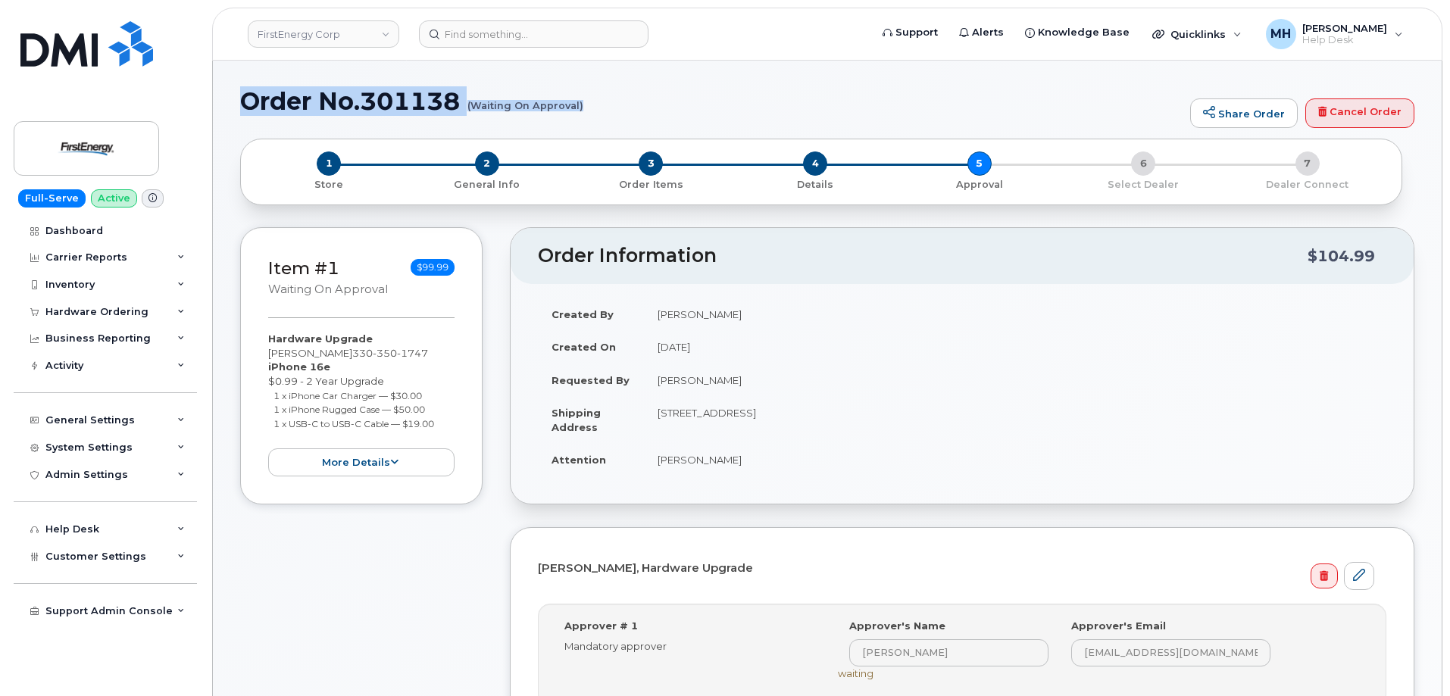
copy h1 "Order No.301138 (Waiting On Approval)"
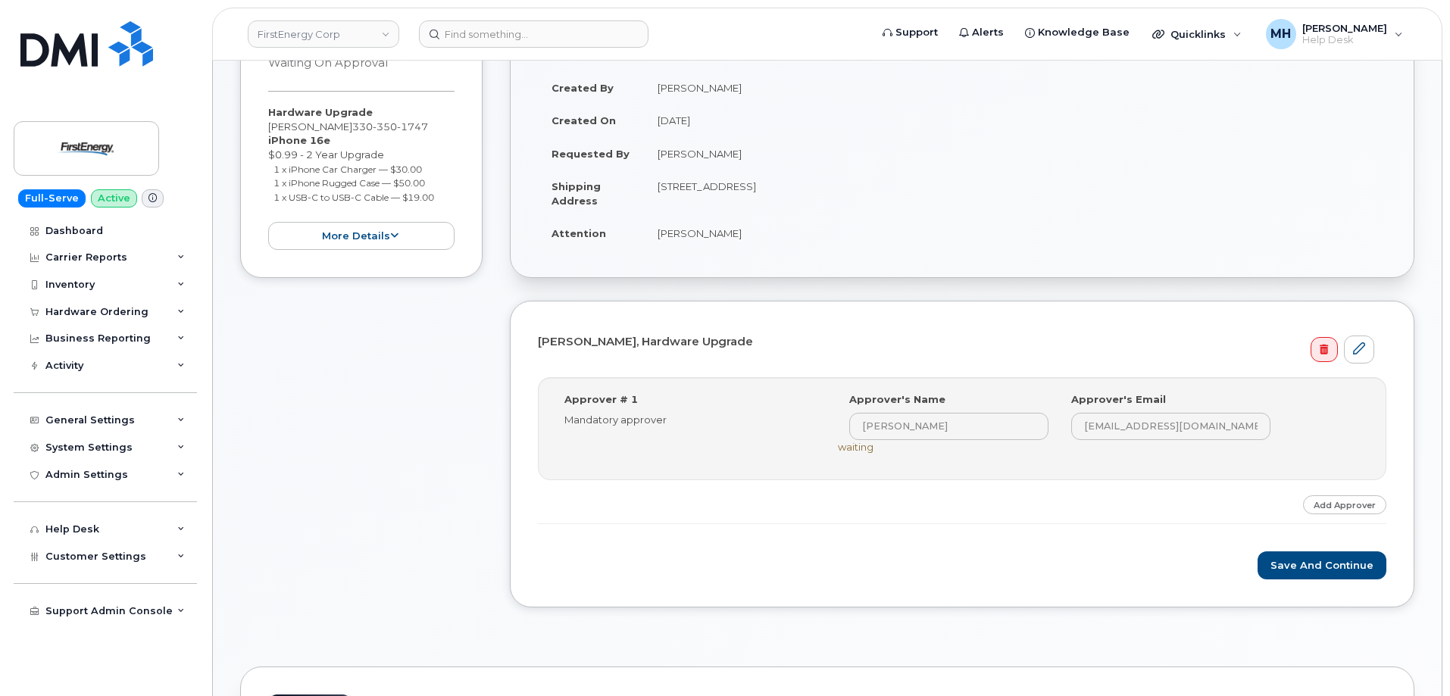
scroll to position [227, 0]
click at [1310, 548] on form "Brian A Aberth, Hardware Upgrade Step-by-step approvals: Eric J Leonard » Appro…" at bounding box center [962, 453] width 848 height 251
click at [1309, 561] on button "Save and Continue" at bounding box center [1321, 565] width 129 height 28
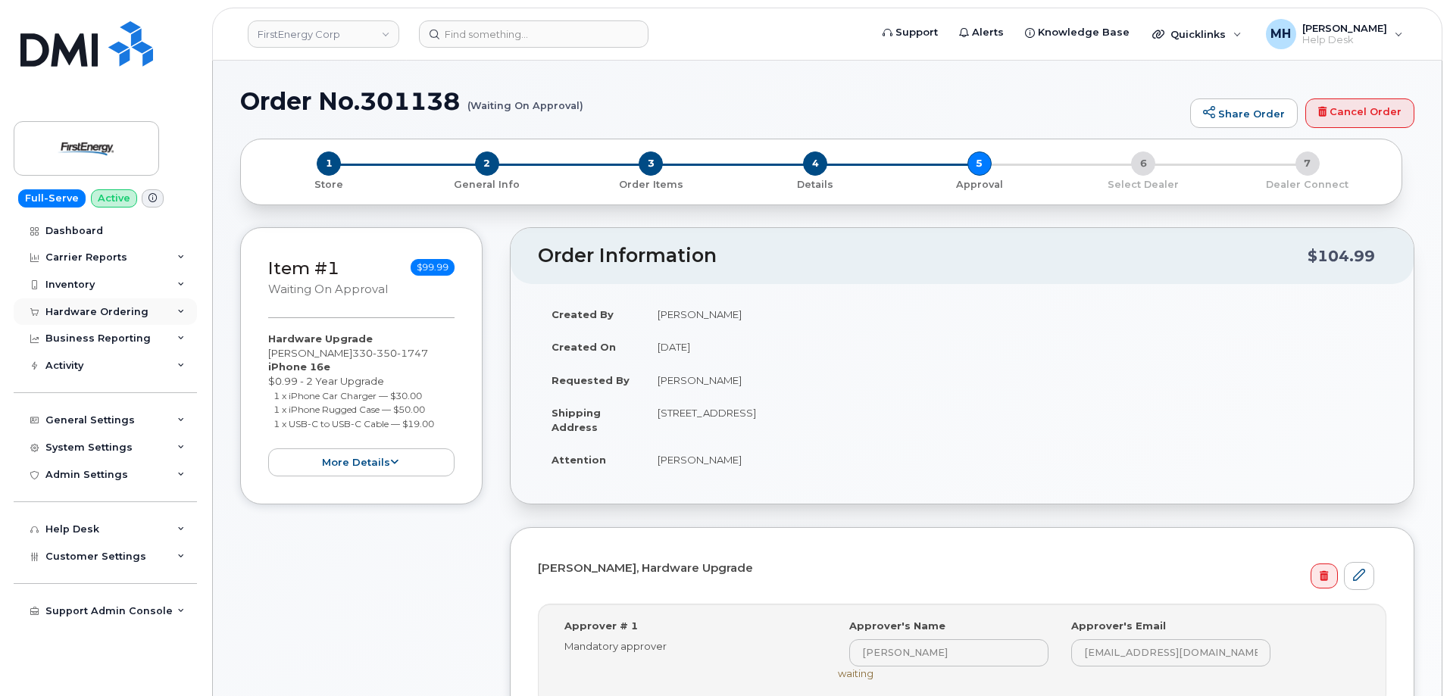
click at [133, 311] on div "Hardware Ordering" at bounding box center [96, 312] width 103 height 12
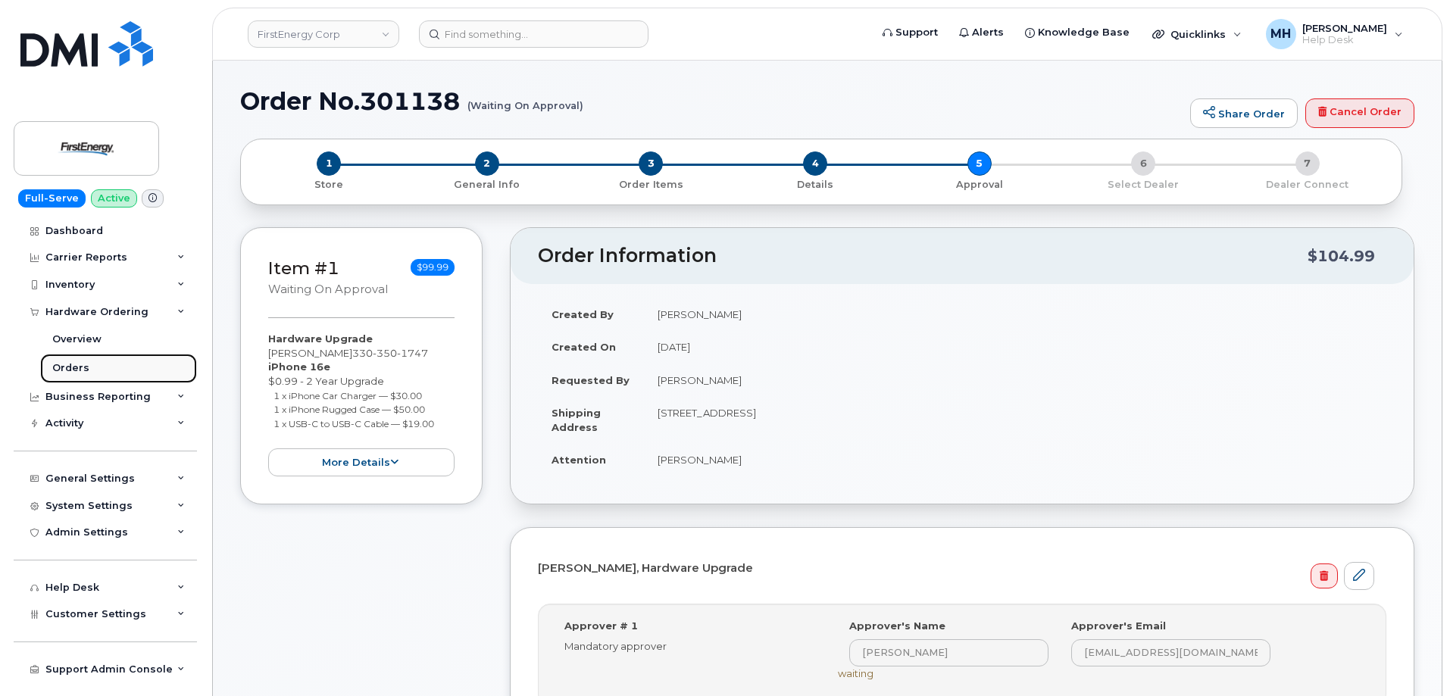
click at [104, 357] on link "Orders" at bounding box center [118, 368] width 157 height 29
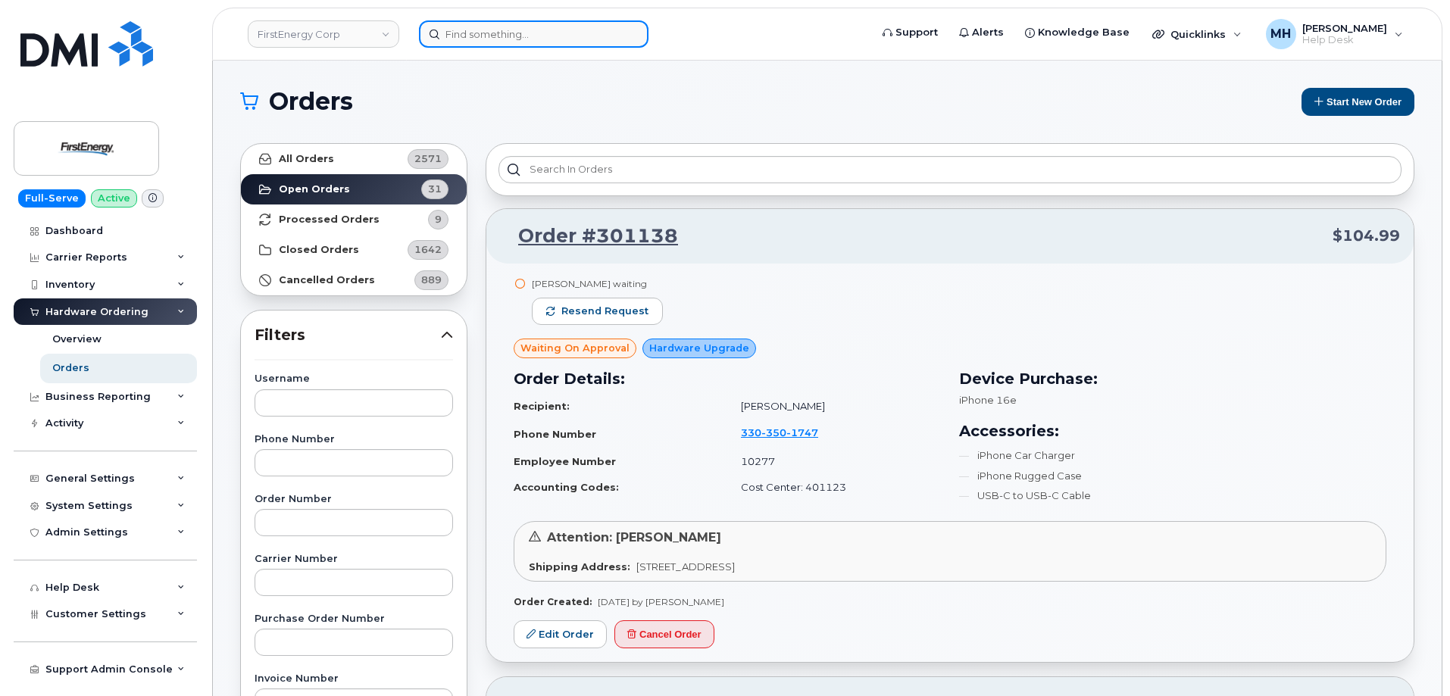
click at [551, 28] on input at bounding box center [533, 33] width 229 height 27
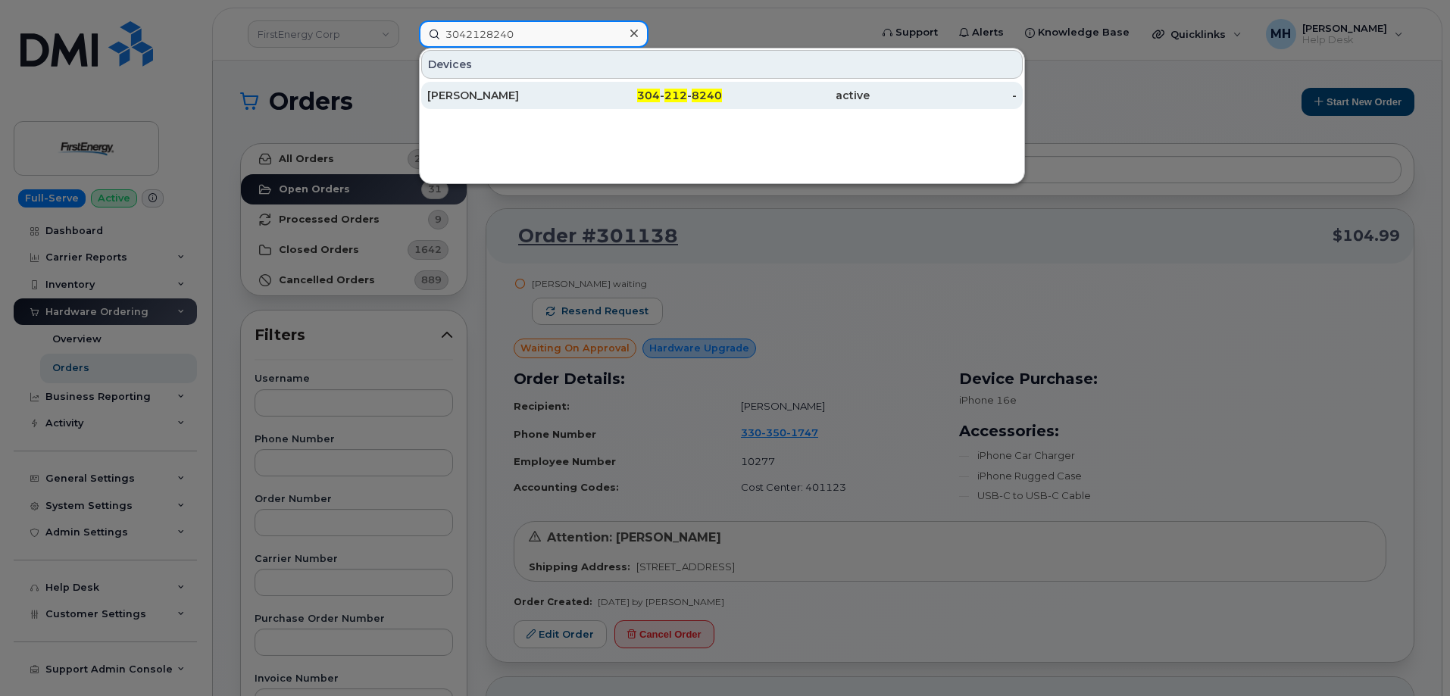
type input "3042128240"
click at [567, 87] on div "[PERSON_NAME]" at bounding box center [501, 95] width 148 height 27
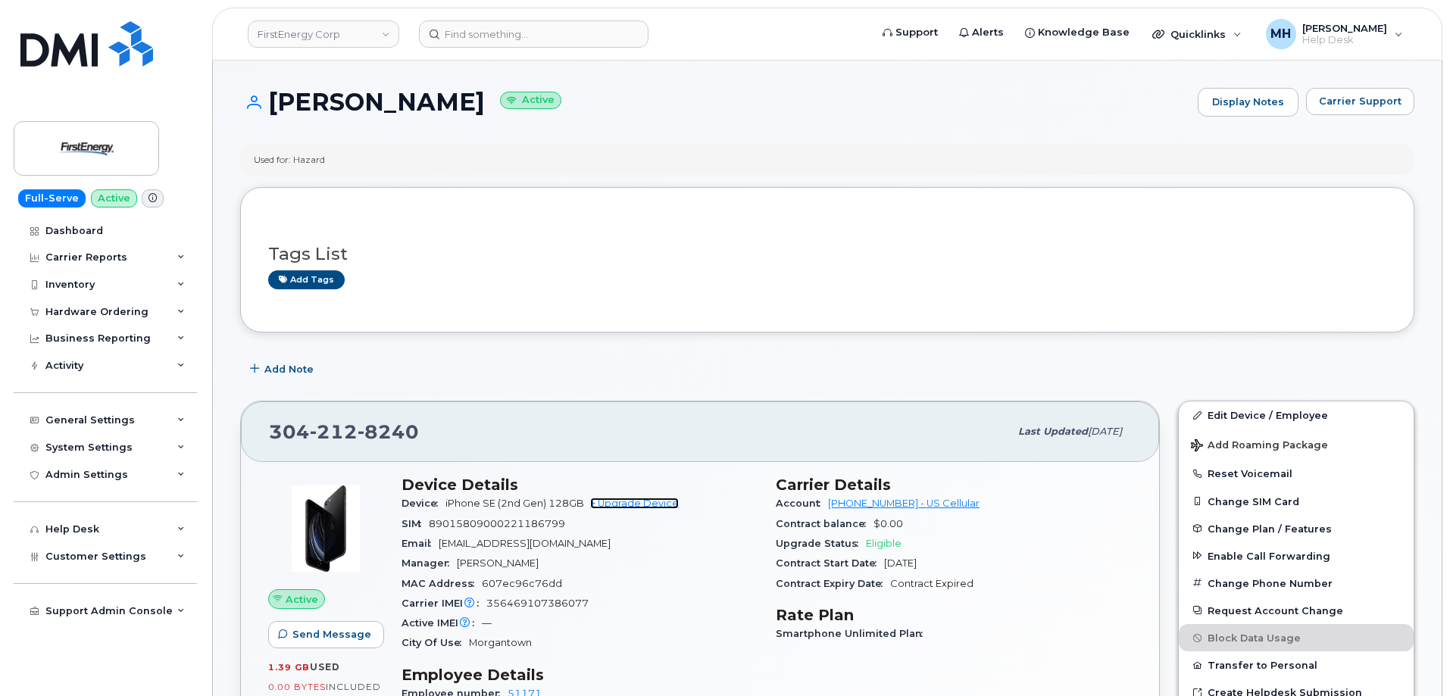
click at [654, 504] on link "+ Upgrade Device" at bounding box center [634, 503] width 89 height 11
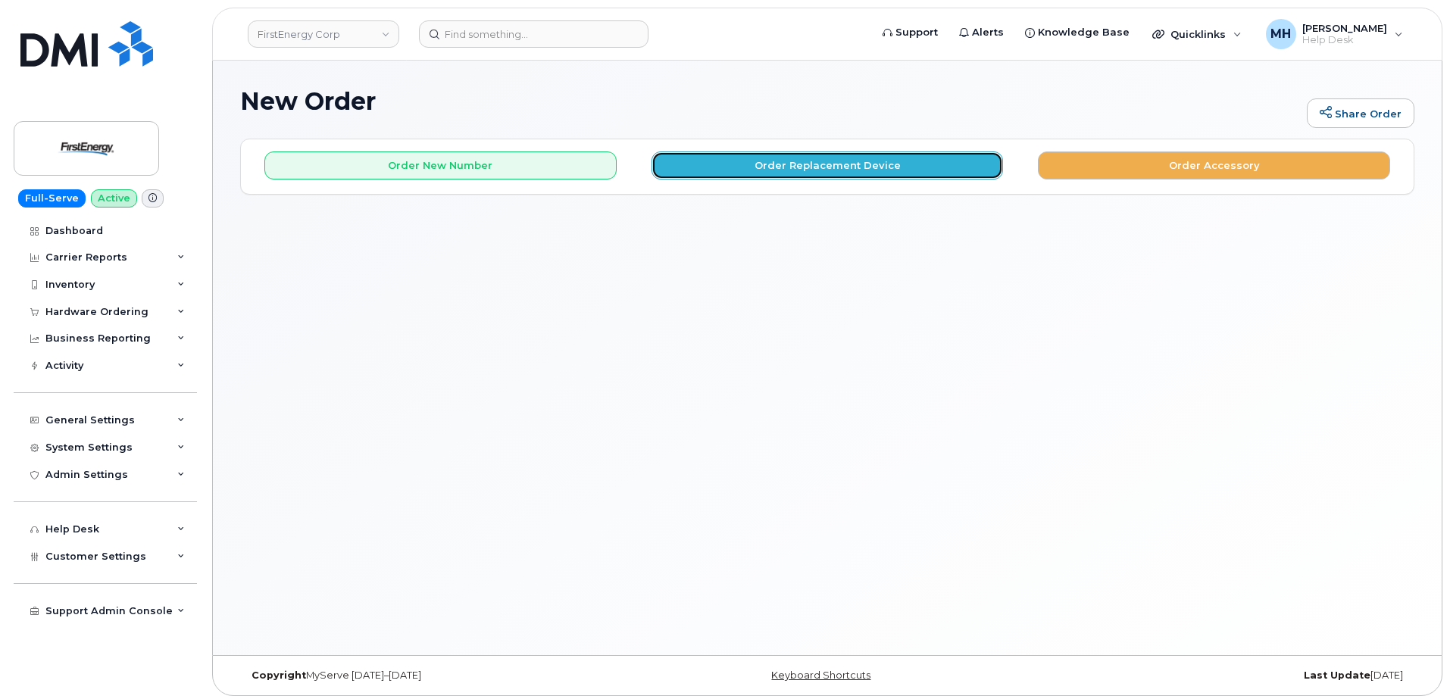
click at [764, 166] on button "Order Replacement Device" at bounding box center [827, 165] width 352 height 28
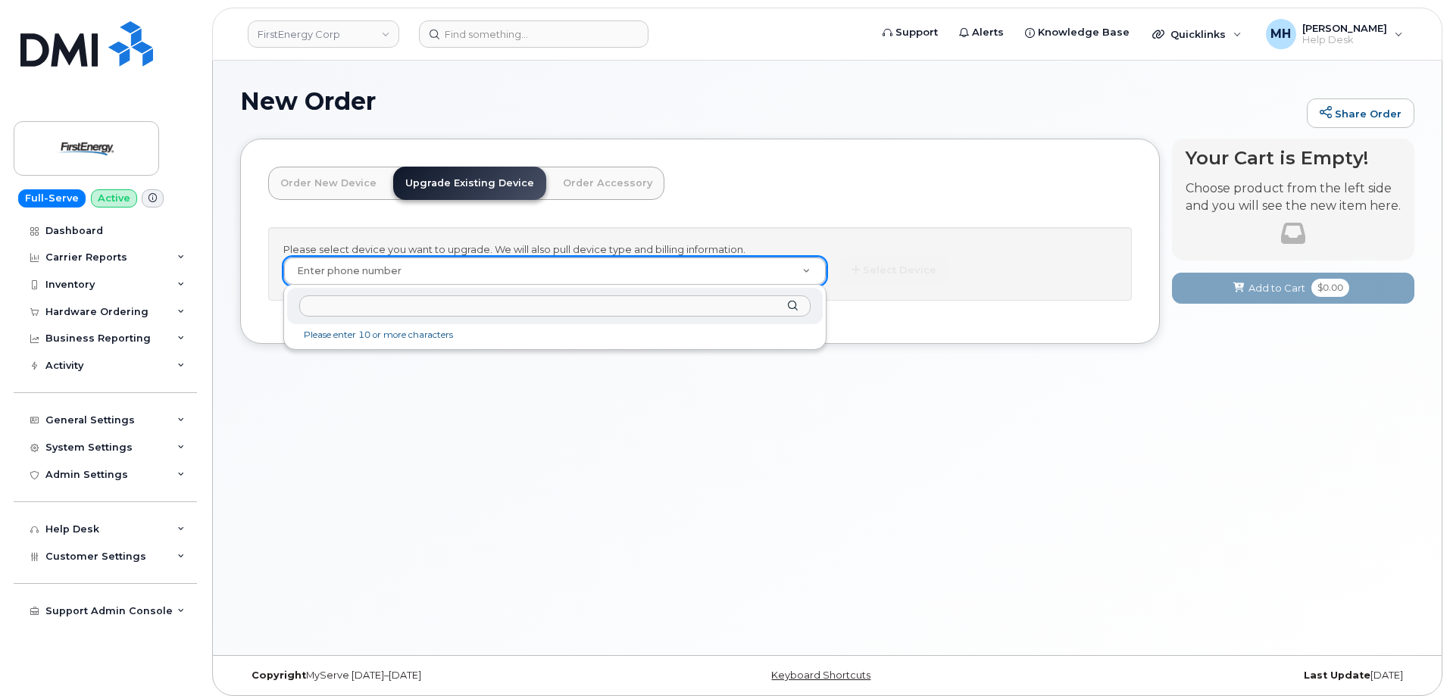
type input "[PHONE_NUMBER]"
drag, startPoint x: 449, startPoint y: 297, endPoint x: 223, endPoint y: 298, distance: 226.5
click at [223, 298] on body "FirstEnergy Corp Support Alerts Knowledge Base Quicklinks Suspend / Cancel Devi…" at bounding box center [725, 352] width 1450 height 704
